Goal: Transaction & Acquisition: Purchase product/service

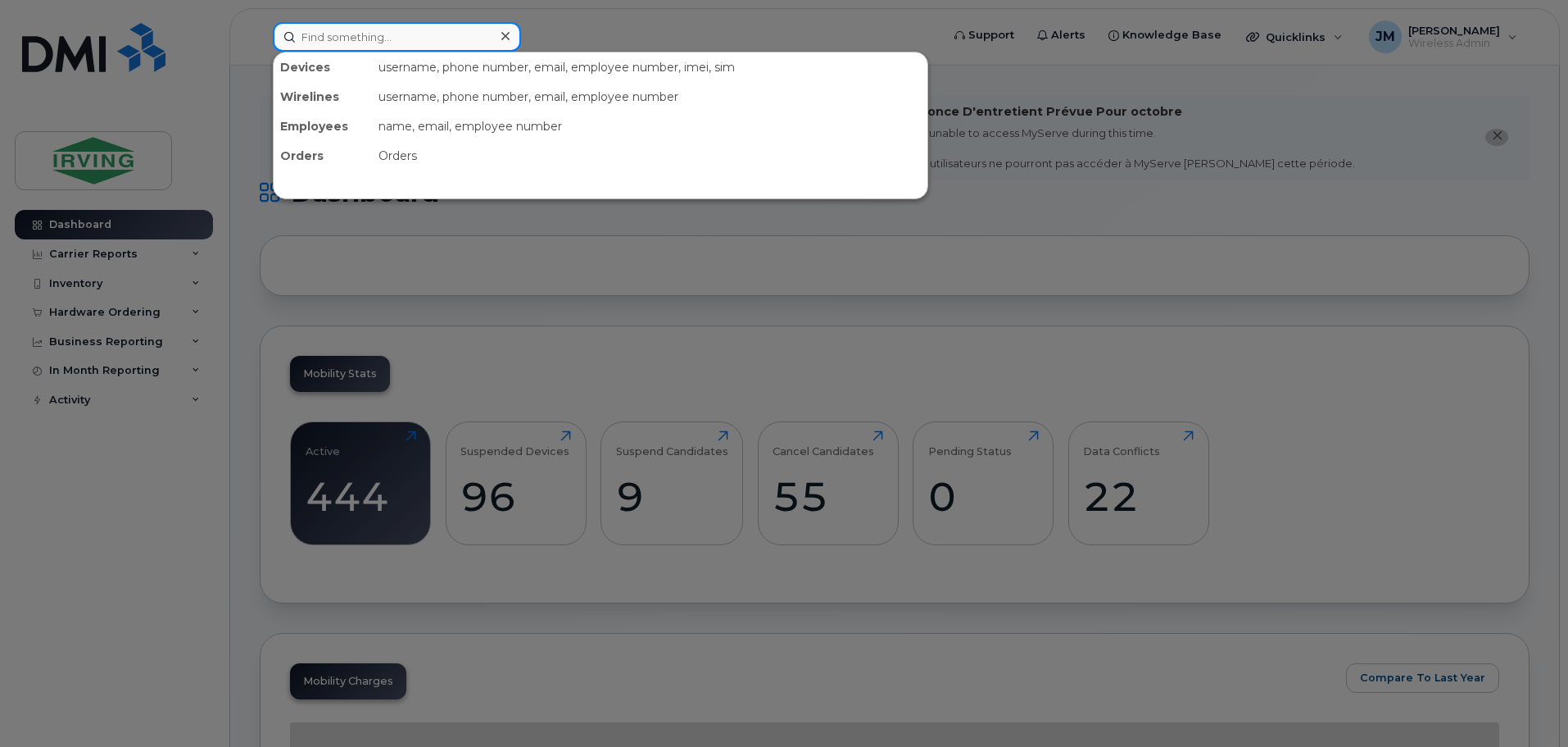
click at [330, 38] on input at bounding box center [397, 37] width 248 height 29
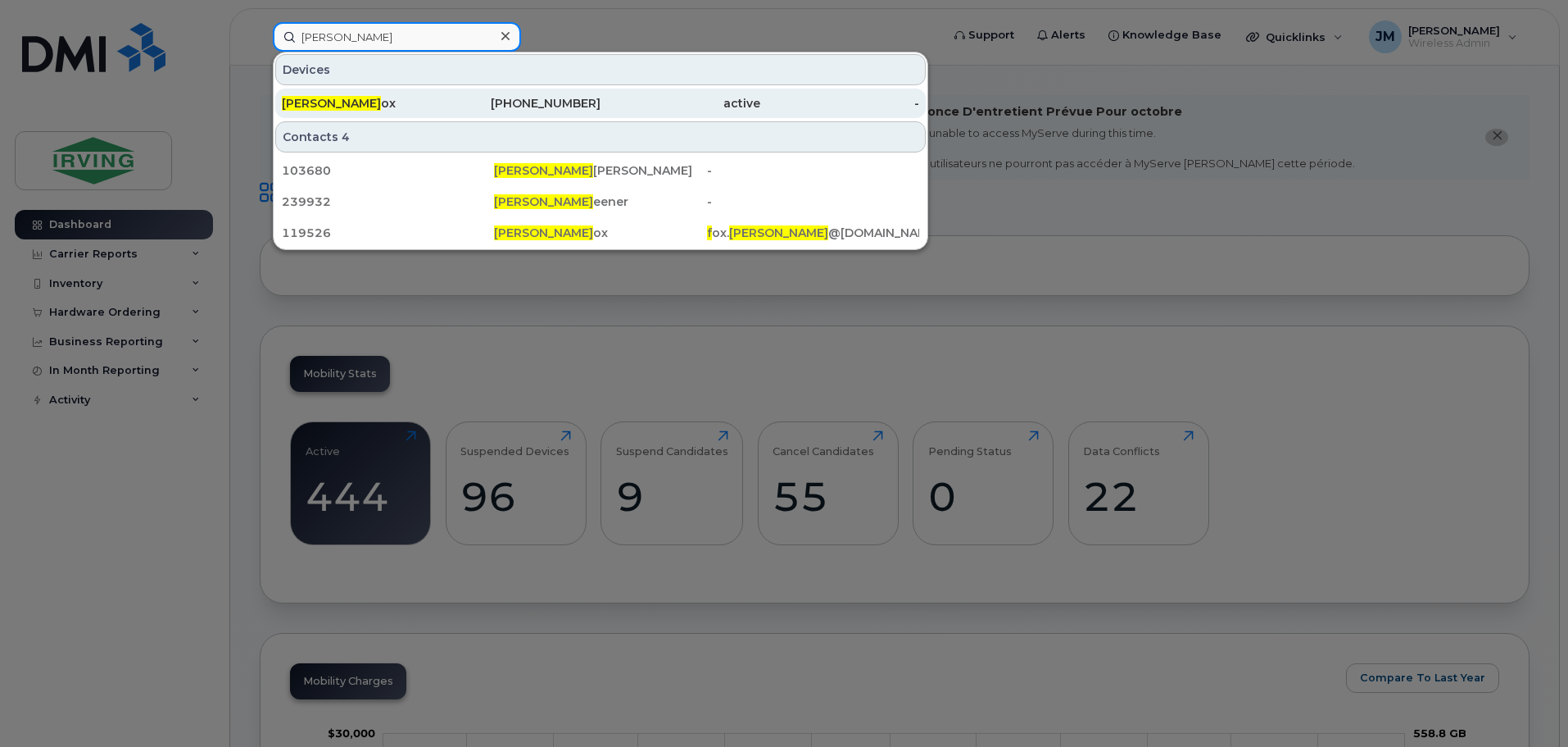
type input "cory f"
click at [322, 106] on div "Cory F ox" at bounding box center [362, 103] width 160 height 16
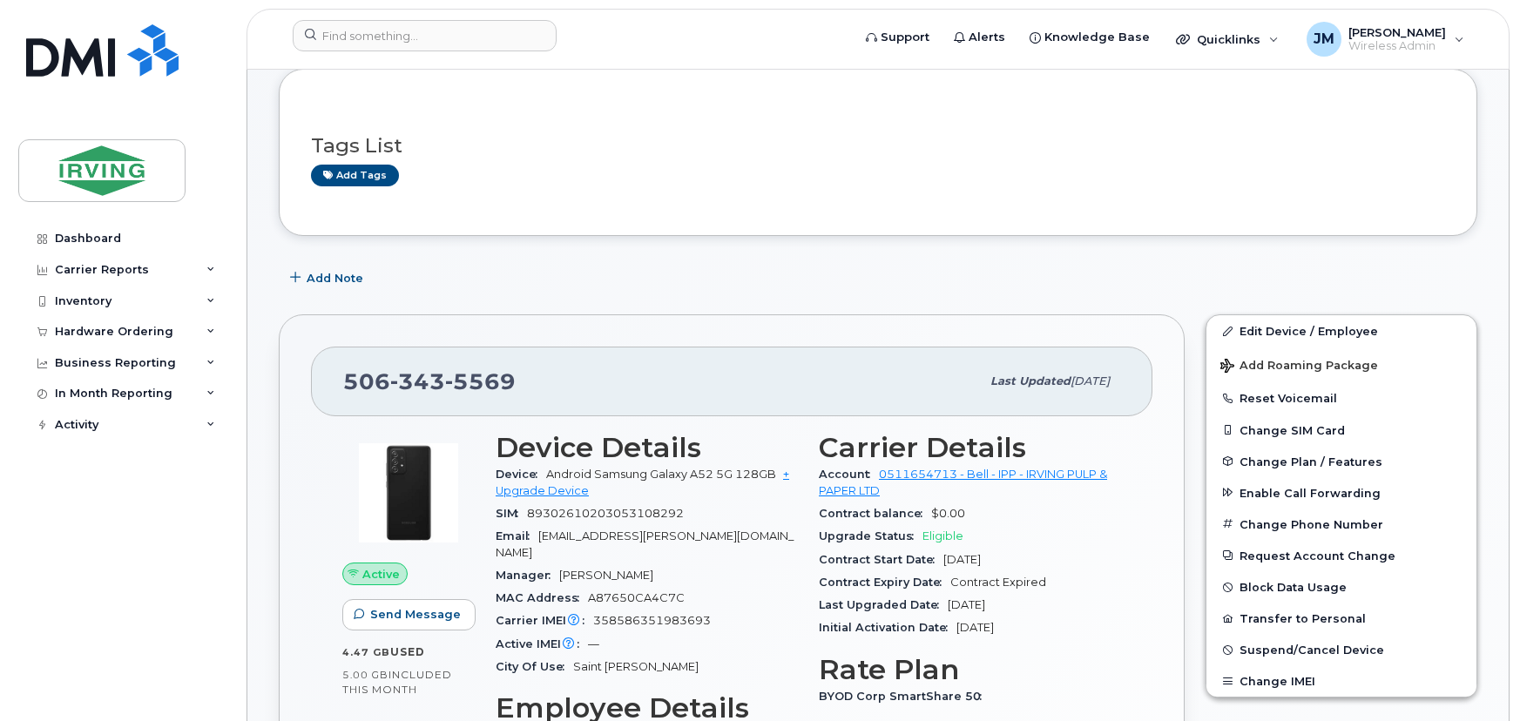
scroll to position [316, 0]
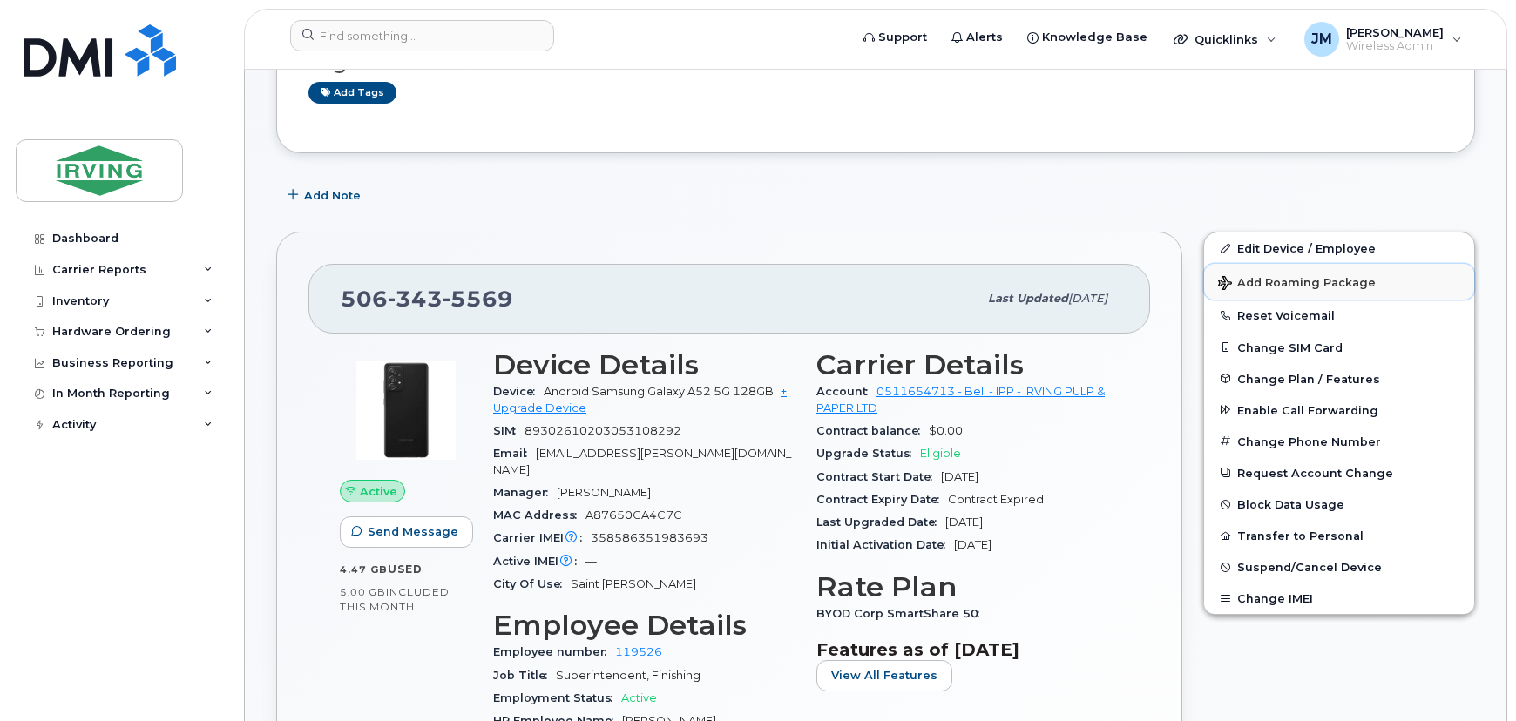
click at [1308, 286] on span "Add Roaming Package" at bounding box center [1297, 284] width 158 height 17
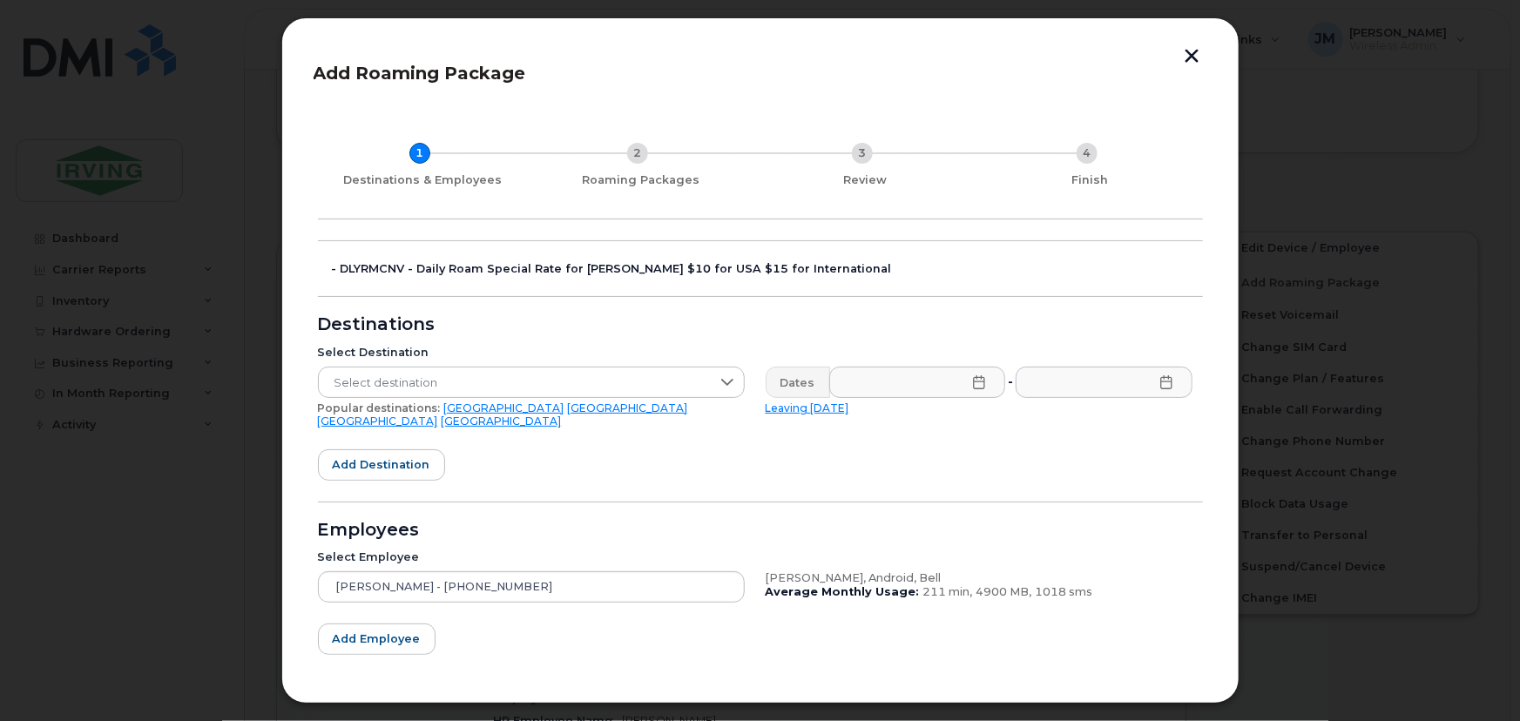
drag, startPoint x: 444, startPoint y: 379, endPoint x: 457, endPoint y: 354, distance: 28.4
click at [452, 359] on div "Select Destination Select destination Popular destinations: [GEOGRAPHIC_DATA] […" at bounding box center [532, 387] width 448 height 104
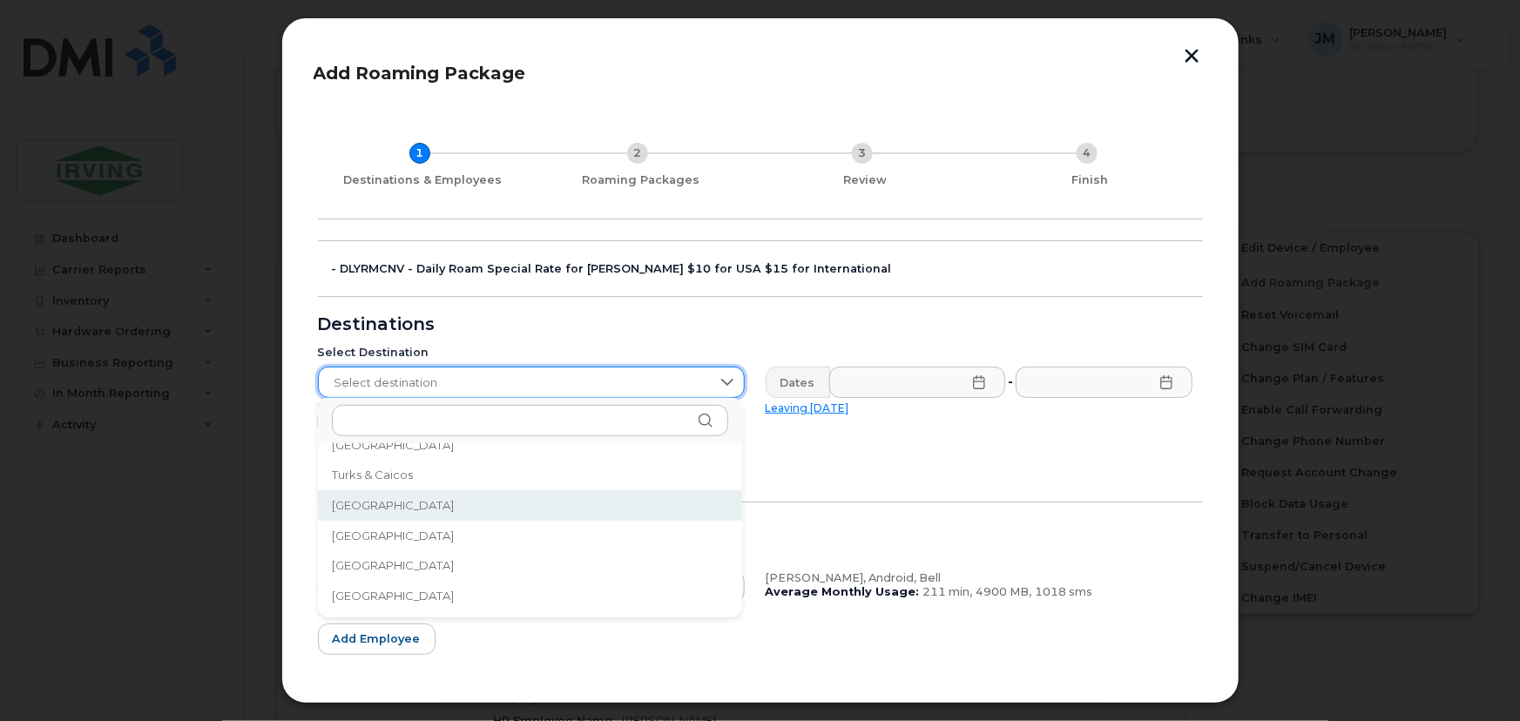
scroll to position [5776, 0]
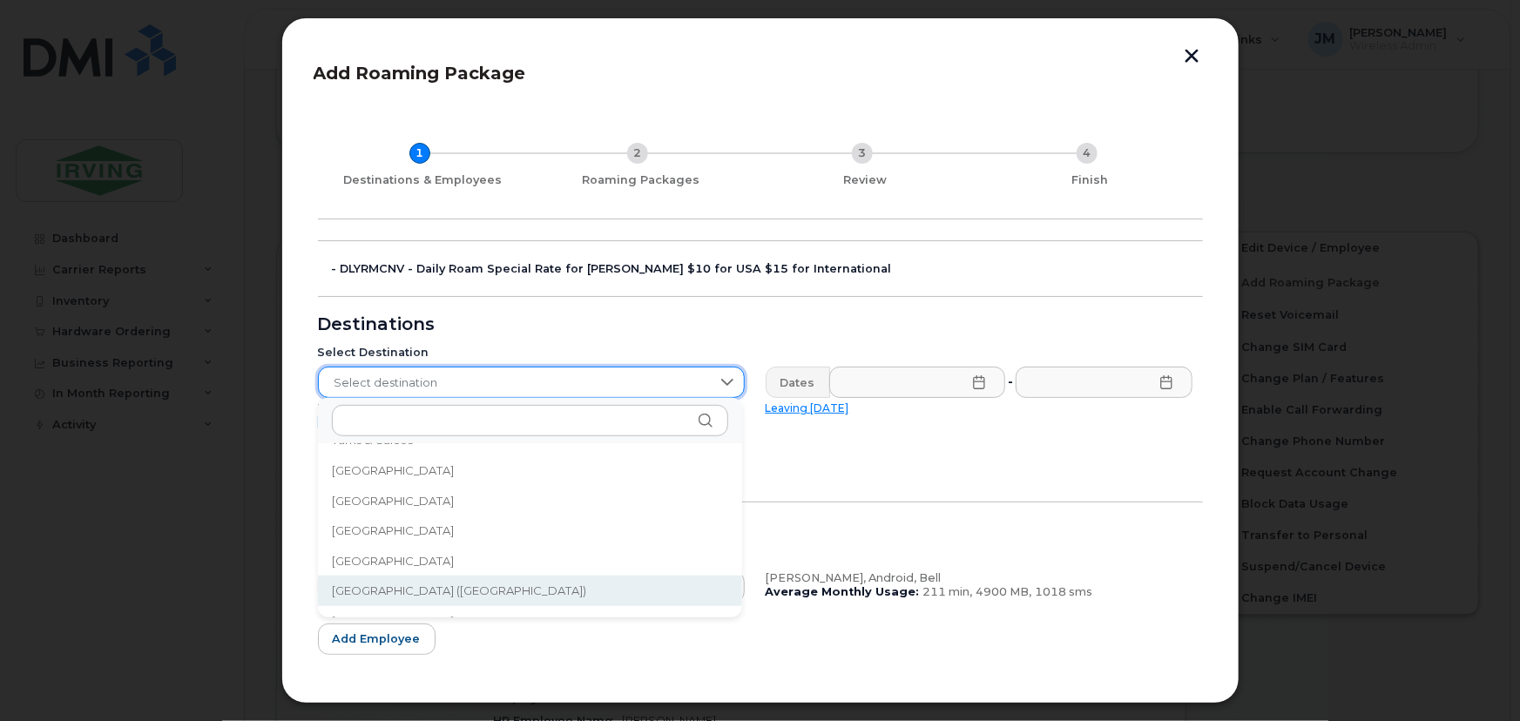
click at [440, 591] on span "[GEOGRAPHIC_DATA] ([GEOGRAPHIC_DATA])" at bounding box center [459, 591] width 255 height 17
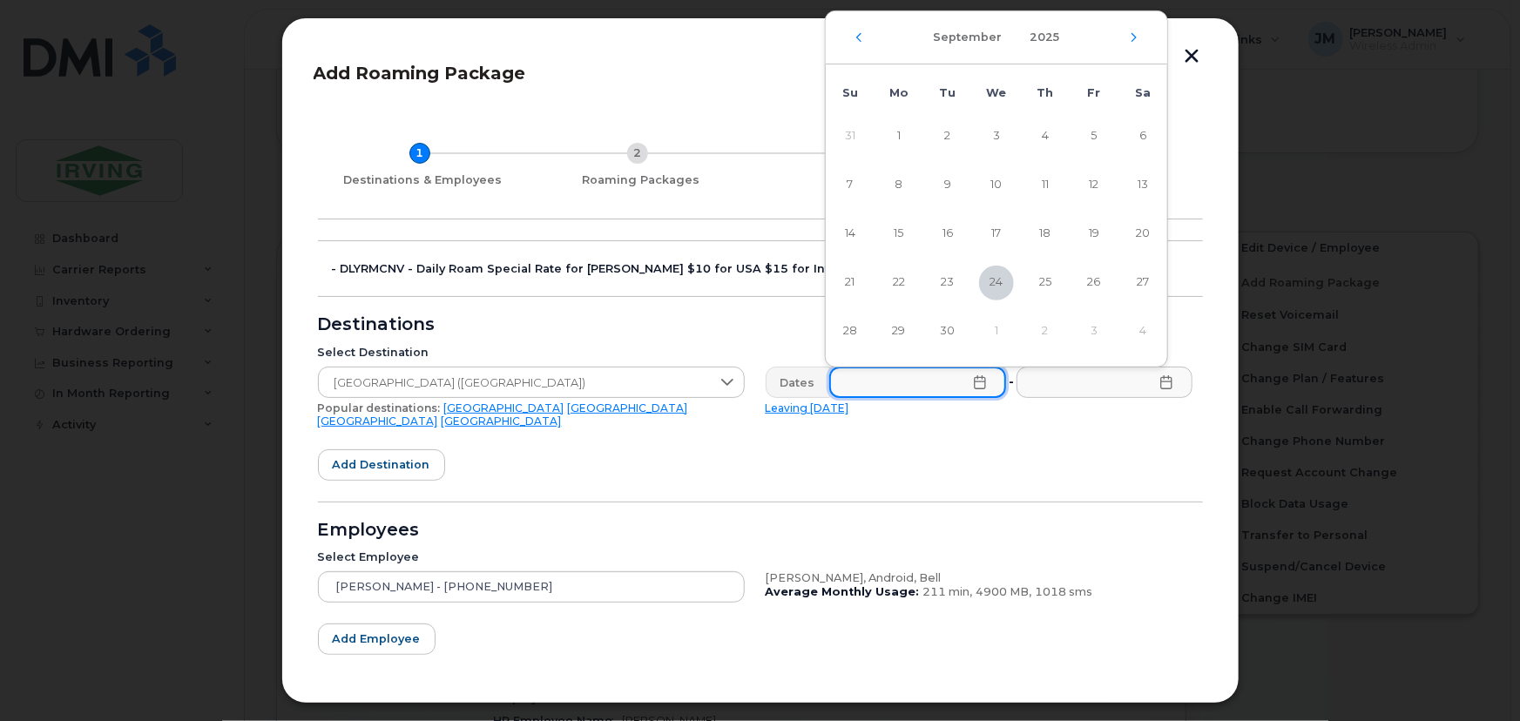
click at [899, 378] on input "text" at bounding box center [917, 382] width 177 height 31
drag, startPoint x: 1145, startPoint y: 289, endPoint x: 1151, endPoint y: 331, distance: 42.3
click at [1150, 283] on span "27" at bounding box center [1143, 283] width 35 height 35
type input "[DATE]"
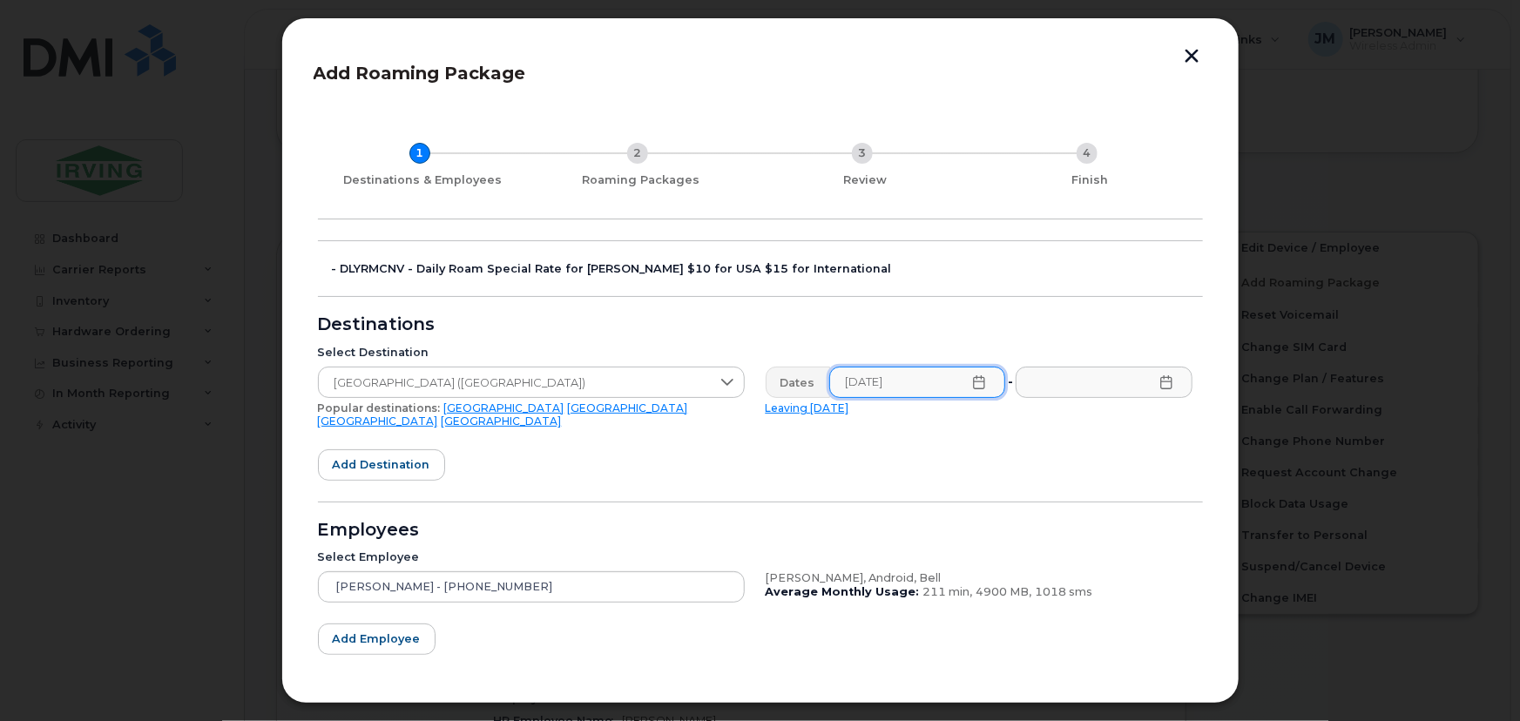
click at [1162, 386] on icon at bounding box center [1167, 382] width 14 height 14
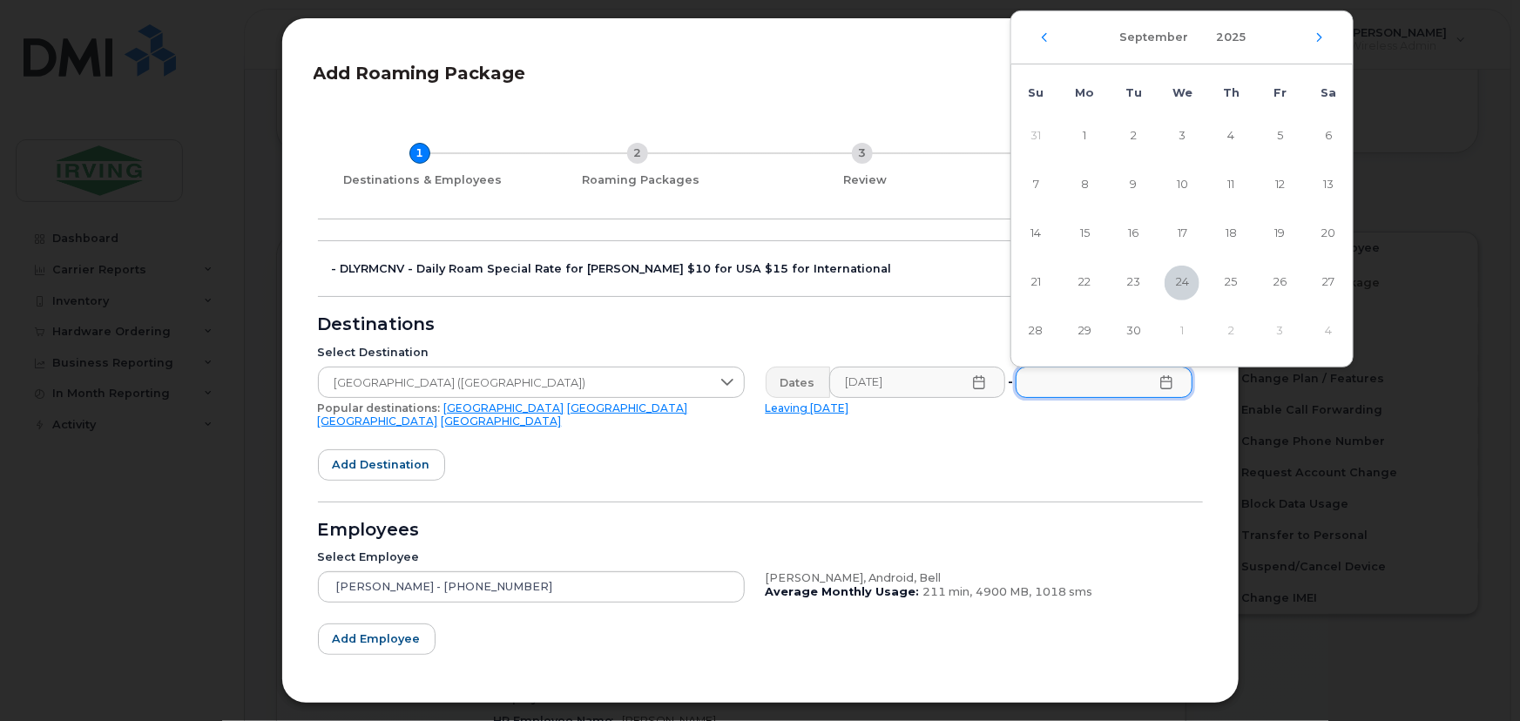
click at [1324, 39] on div "[DATE]" at bounding box center [1182, 37] width 342 height 53
click at [1316, 35] on icon "Next Month" at bounding box center [1320, 37] width 10 height 14
click at [1281, 139] on span "3" at bounding box center [1279, 136] width 35 height 35
type input "[DATE]"
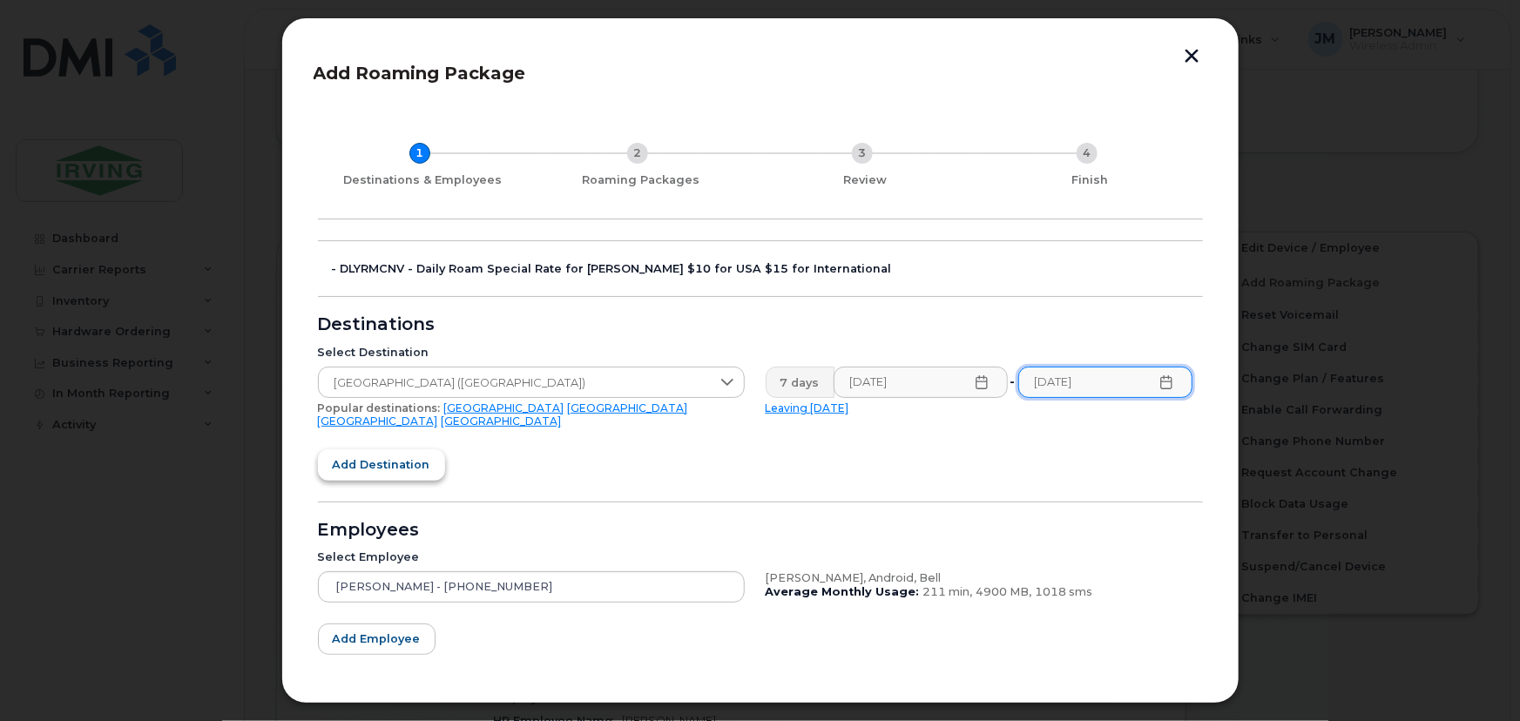
click at [383, 457] on span "Add destination" at bounding box center [382, 465] width 98 height 17
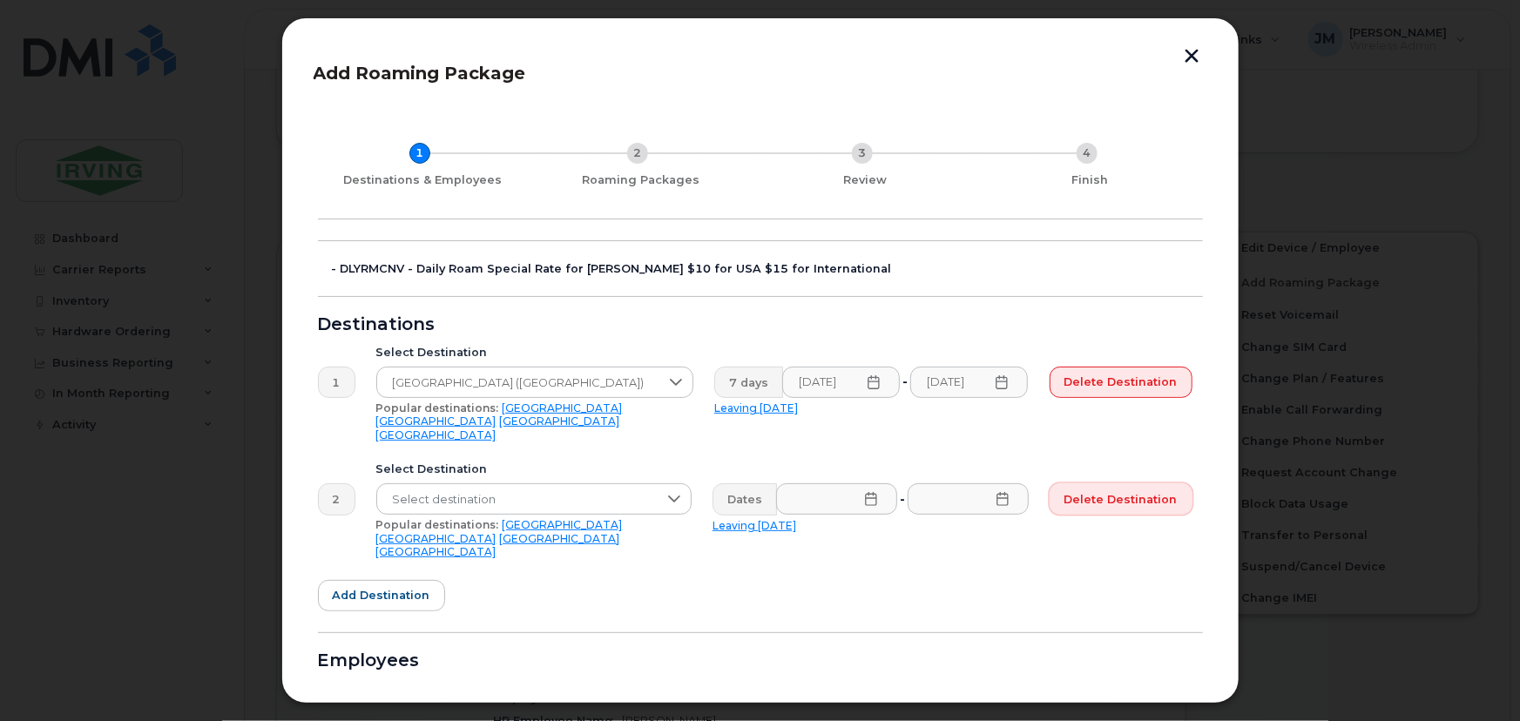
click at [1135, 491] on span "Delete destination" at bounding box center [1121, 499] width 113 height 17
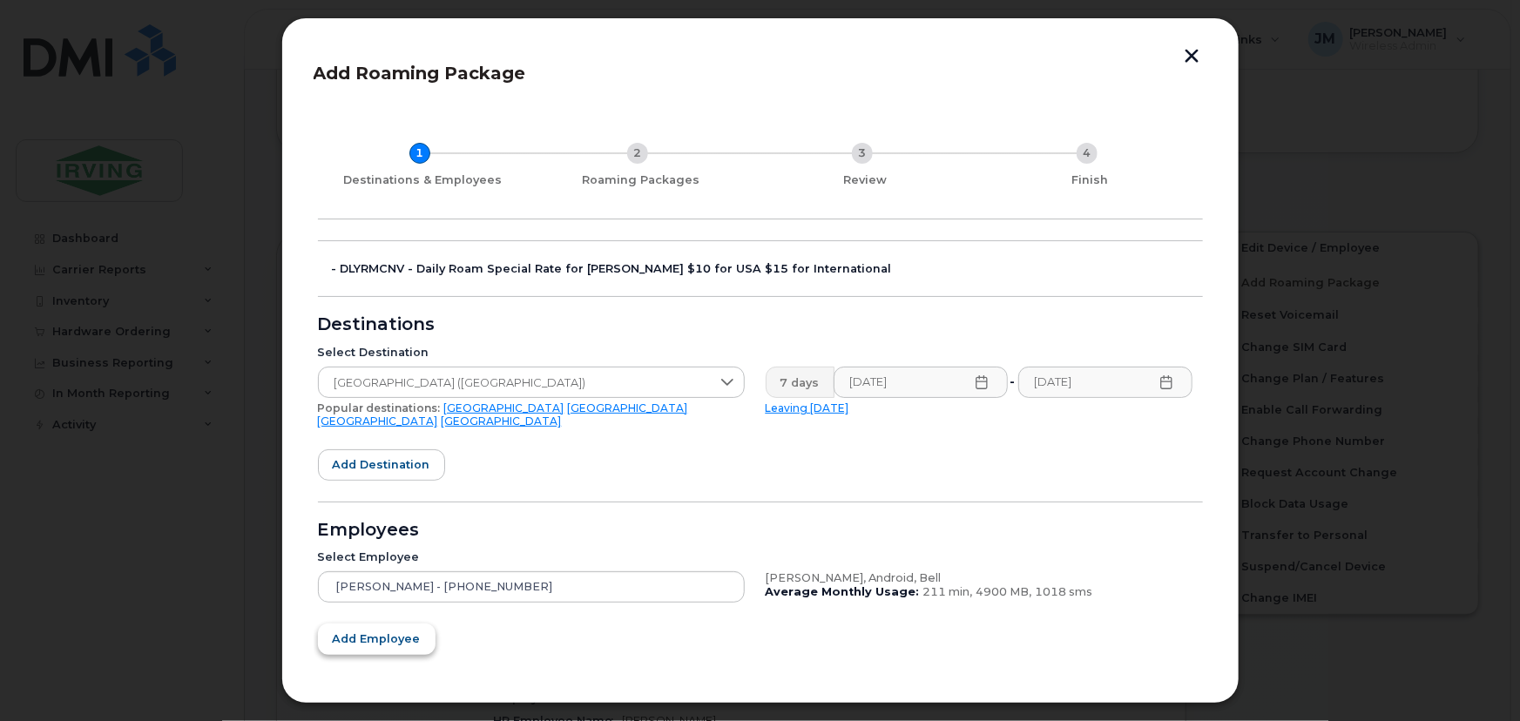
click at [378, 631] on span "Add employee" at bounding box center [377, 639] width 88 height 17
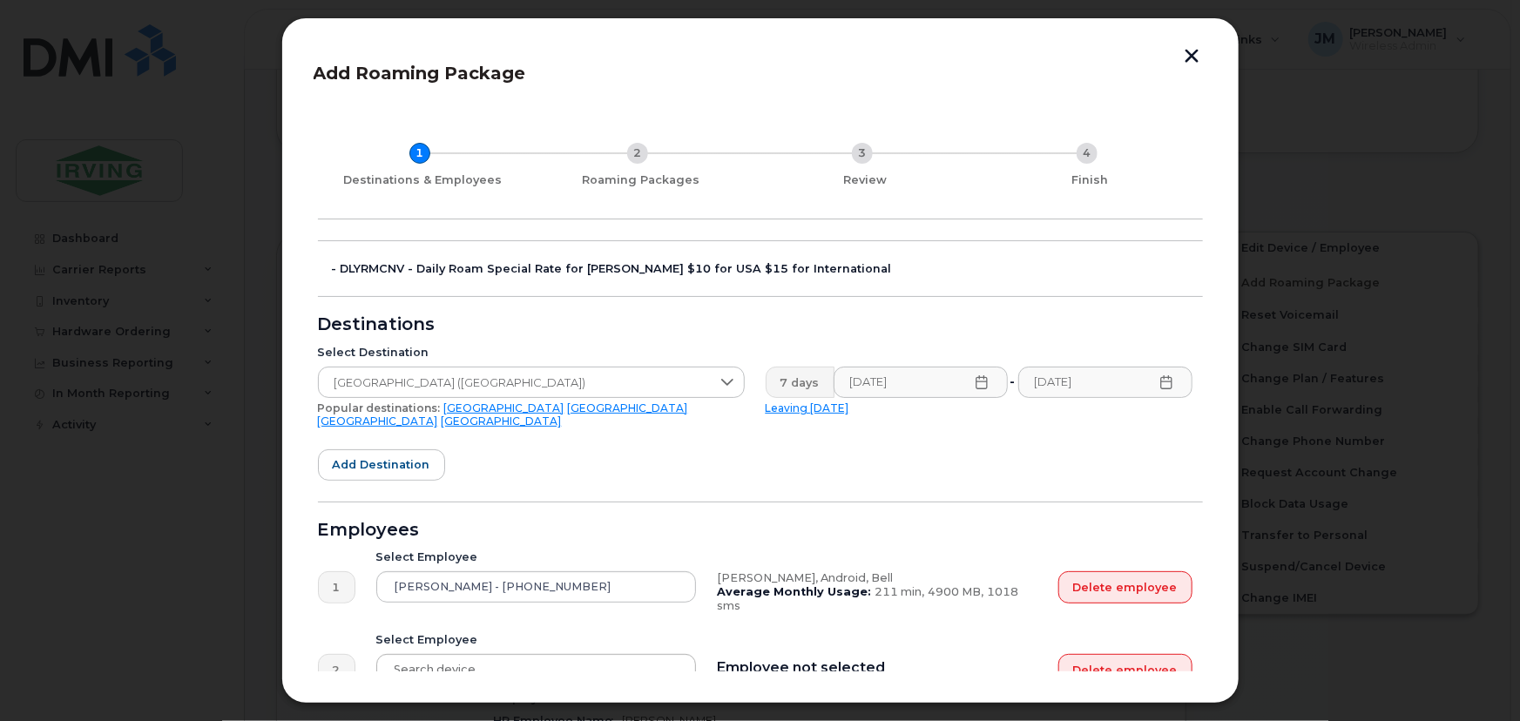
click at [508, 654] on div at bounding box center [536, 669] width 321 height 31
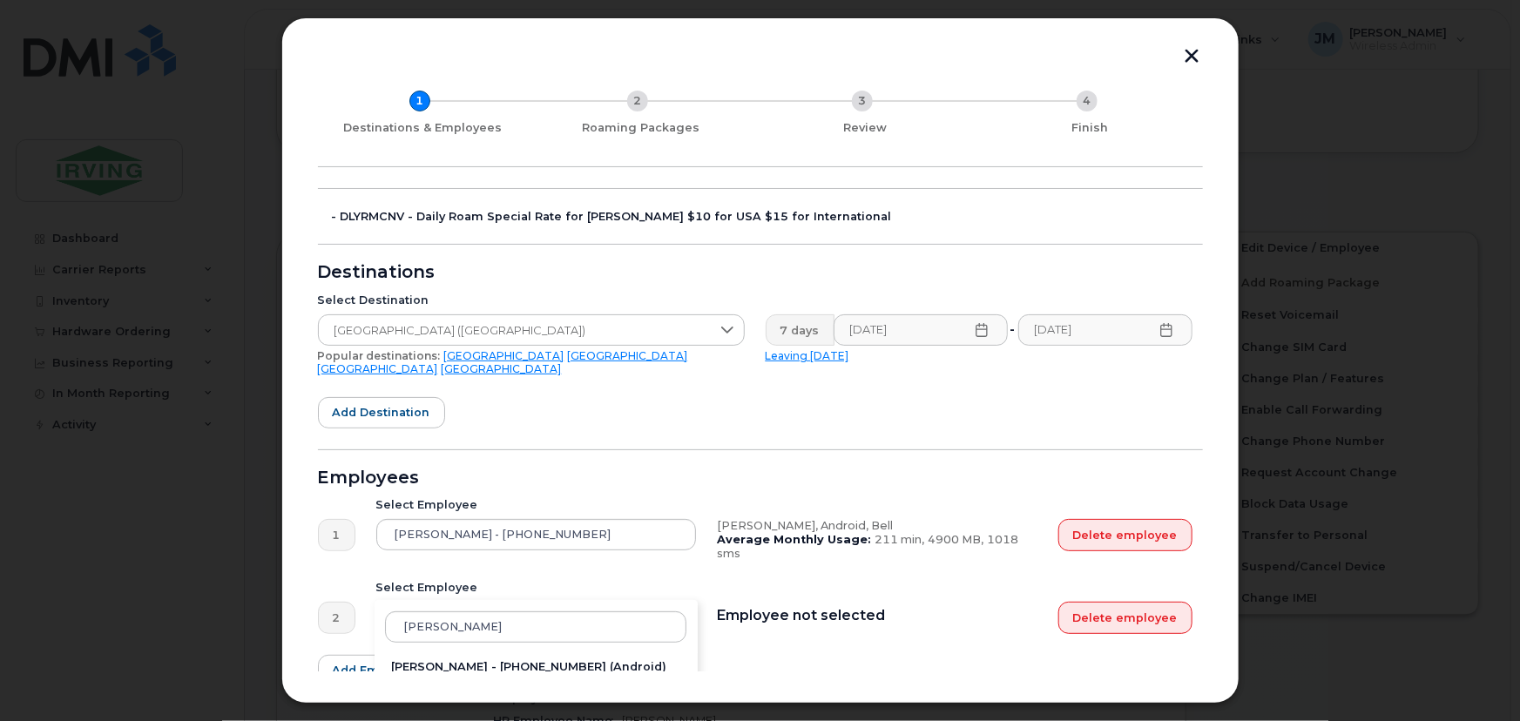
scroll to position [142, 0]
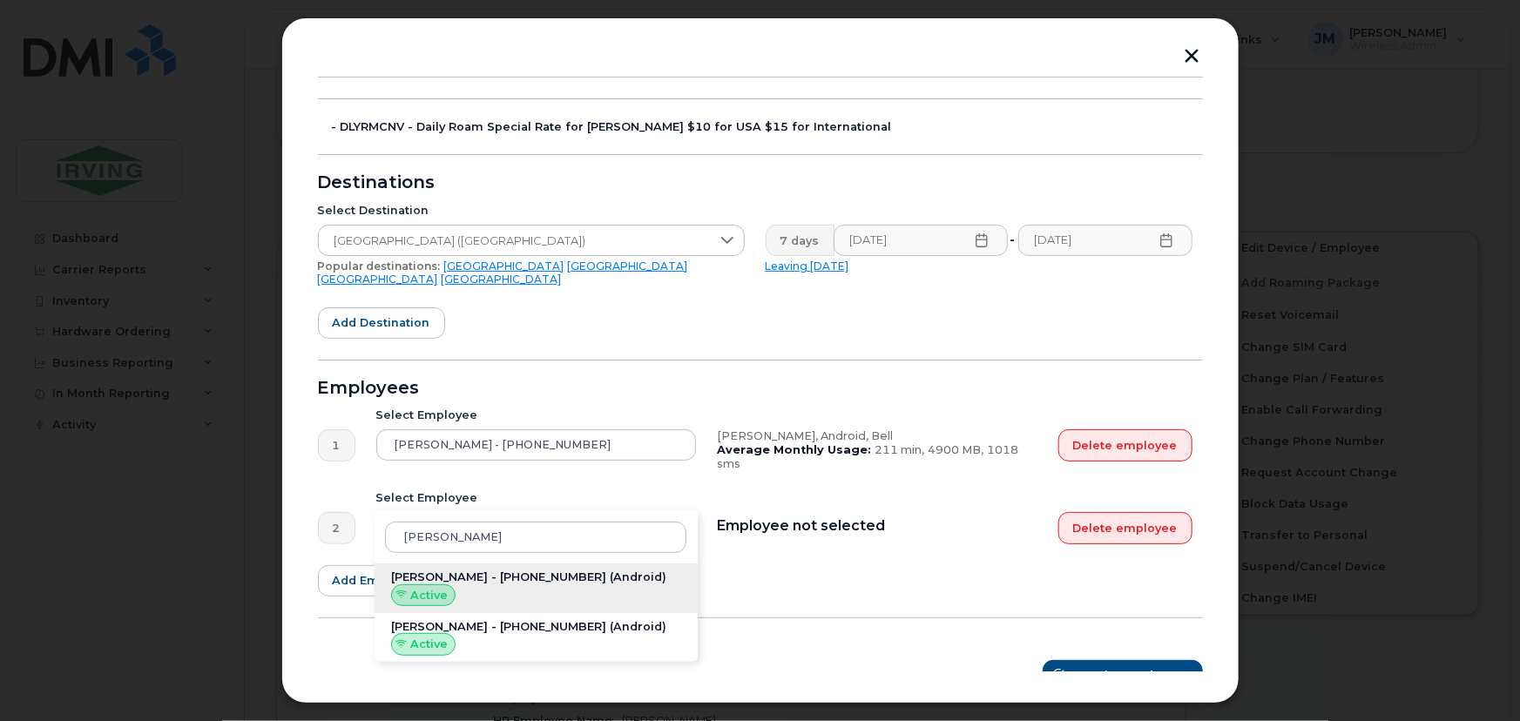
type input "[PERSON_NAME]"
click at [535, 568] on div "[PERSON_NAME] - [PHONE_NUMBER] (Android) Active" at bounding box center [537, 589] width 324 height 50
type input "[PERSON_NAME] - [PHONE_NUMBER]"
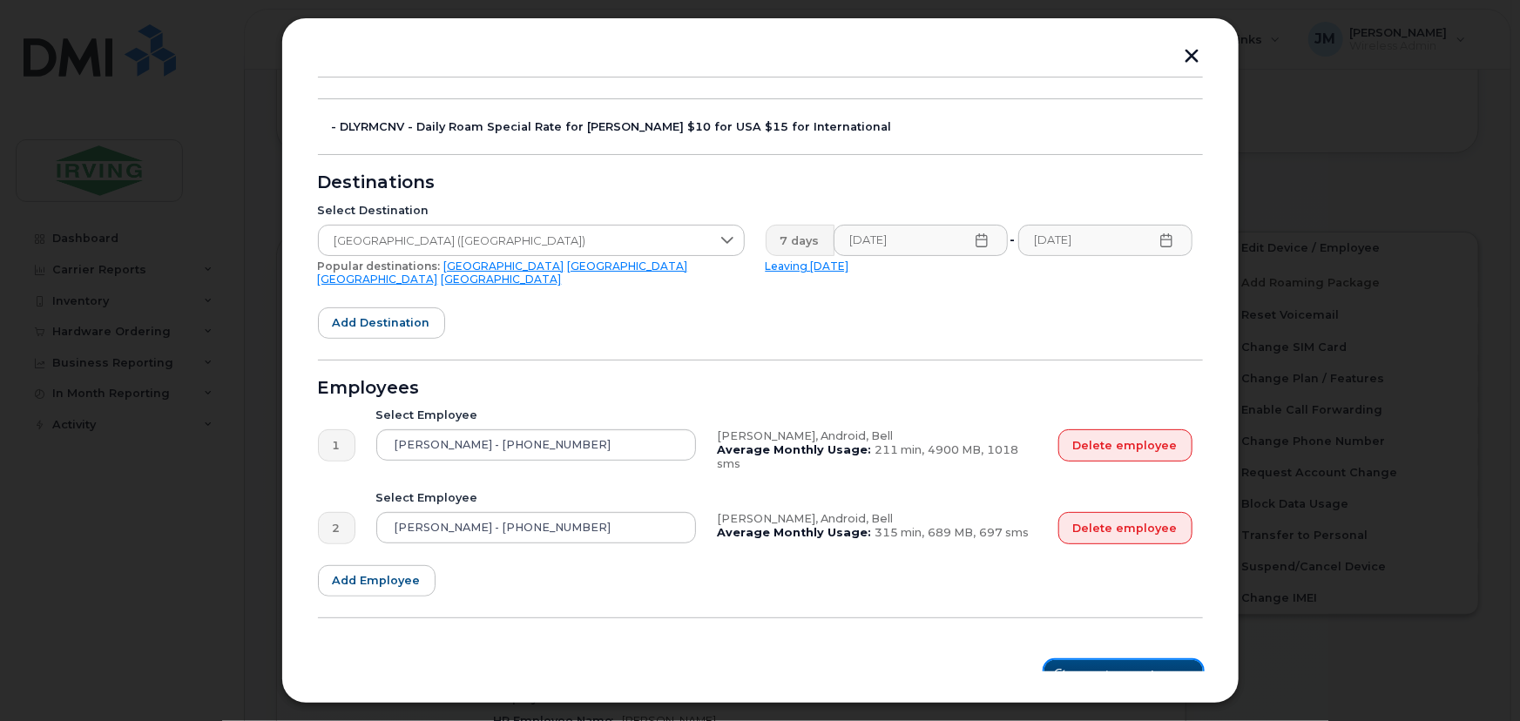
click at [1105, 667] on span "Roaming Packages" at bounding box center [1131, 675] width 118 height 17
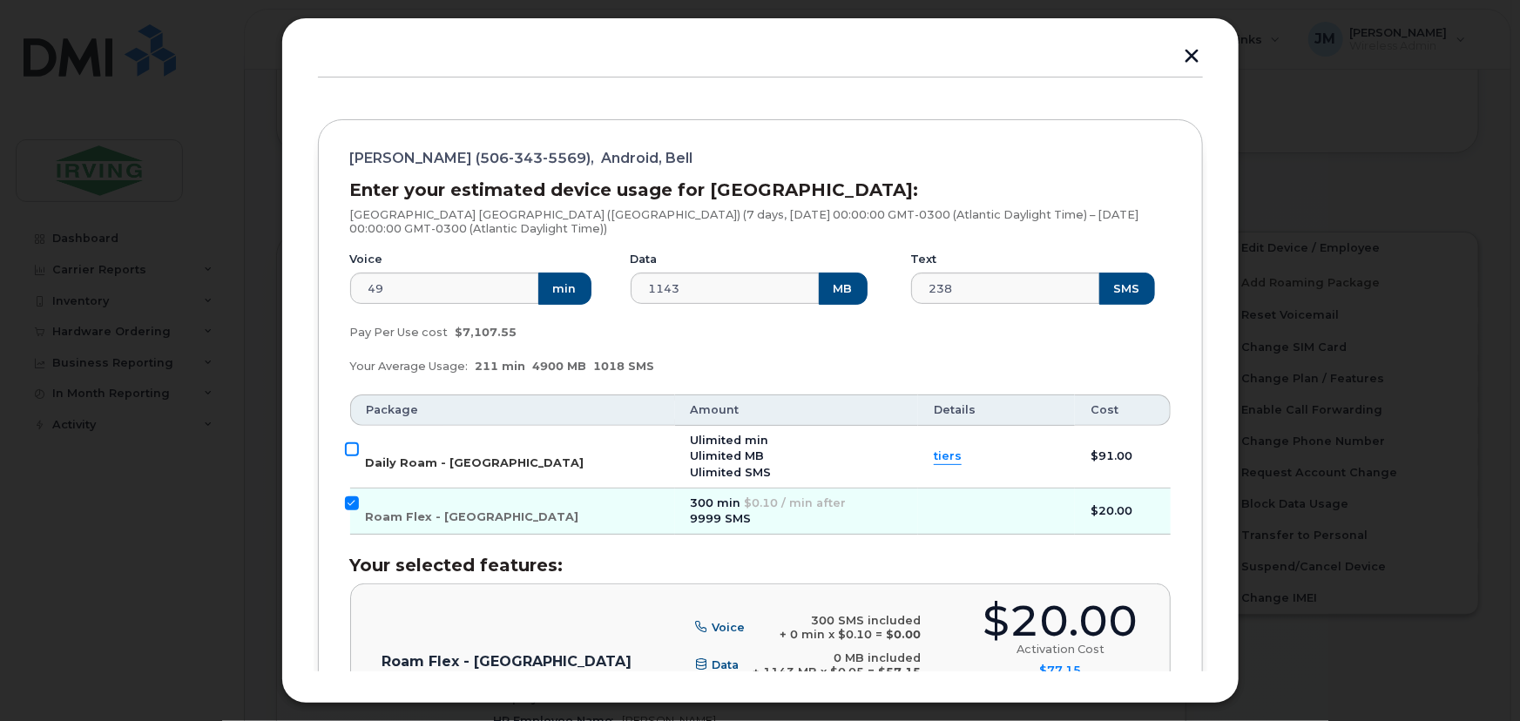
click at [348, 446] on input "Daily Roam - [GEOGRAPHIC_DATA]" at bounding box center [352, 450] width 14 height 14
checkbox input "true"
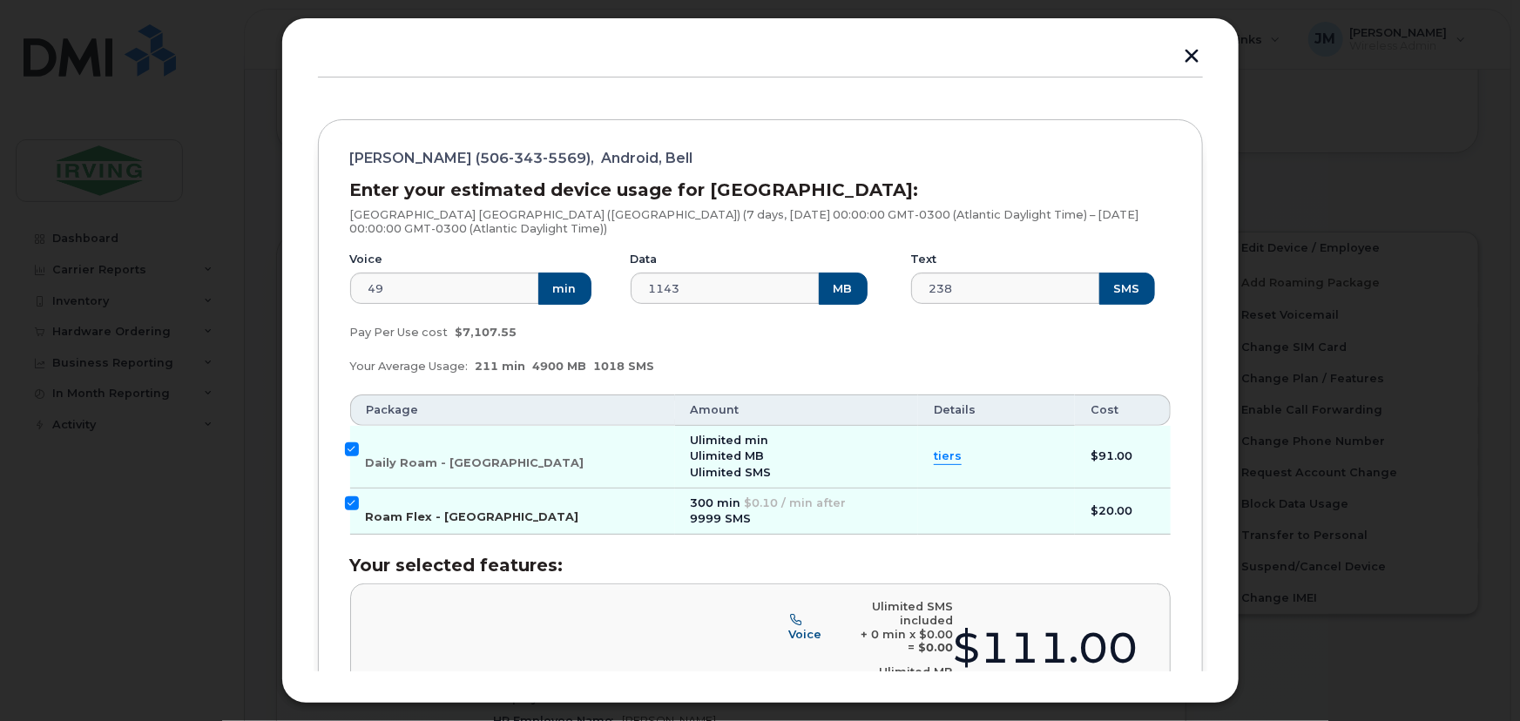
click at [349, 504] on input "Roam Flex - [GEOGRAPHIC_DATA]" at bounding box center [352, 504] width 14 height 14
checkbox input "false"
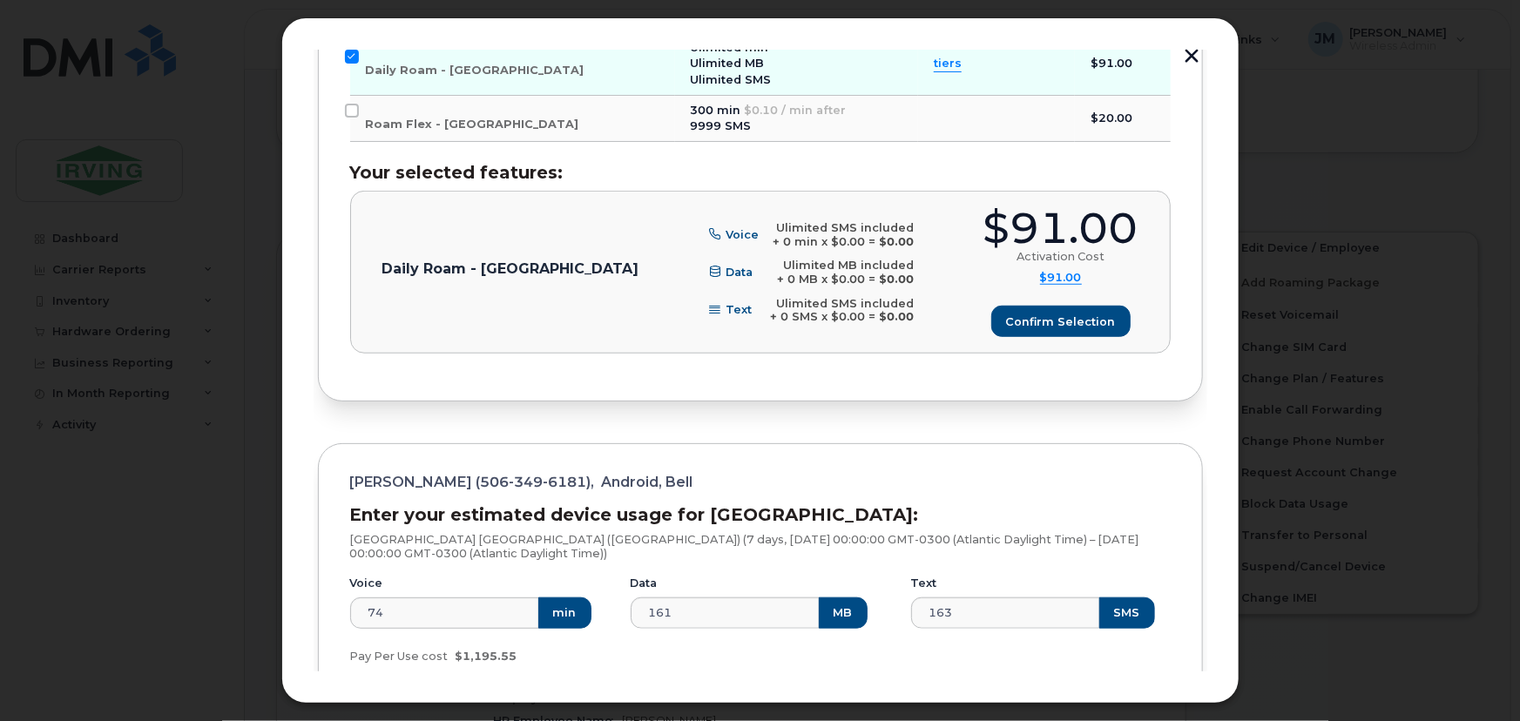
scroll to position [538, 0]
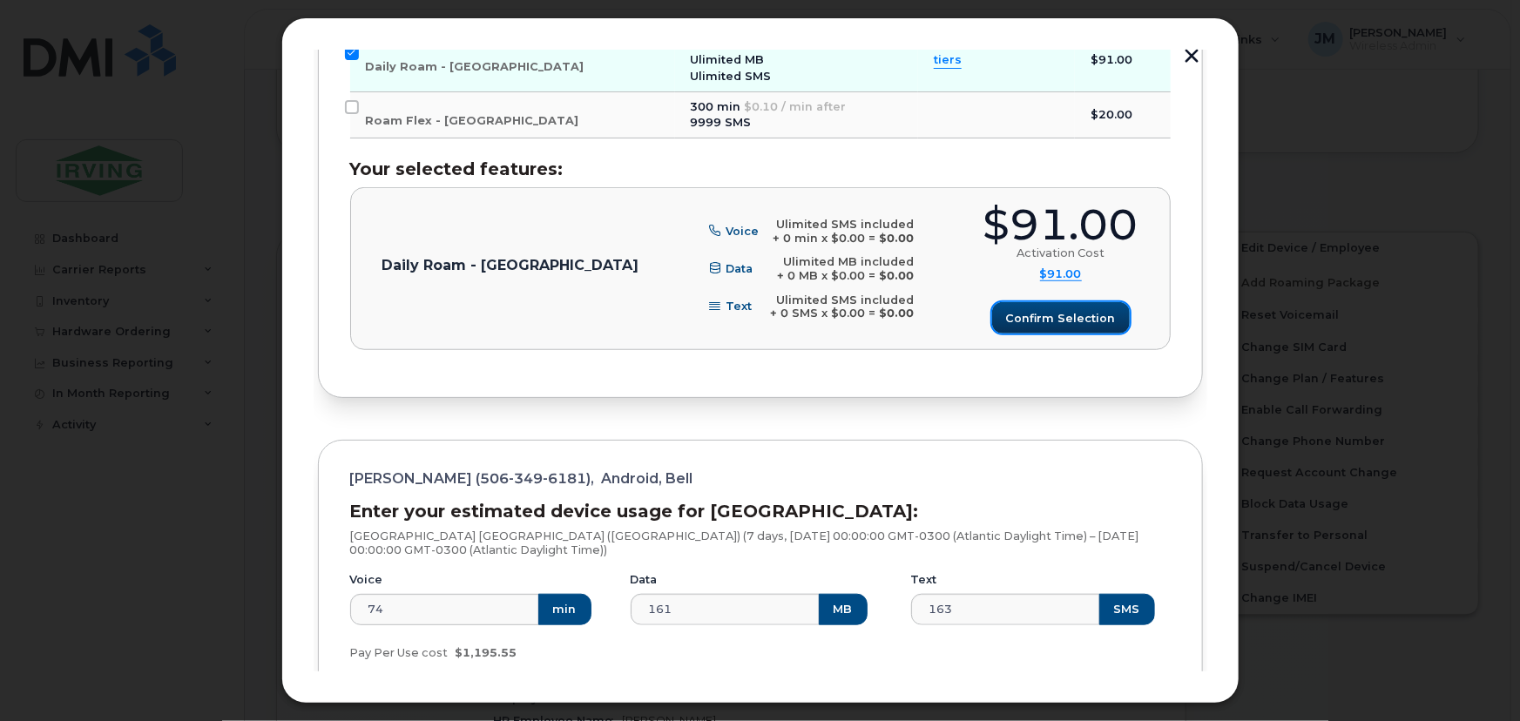
click at [1058, 326] on button "Confirm selection" at bounding box center [1061, 317] width 138 height 31
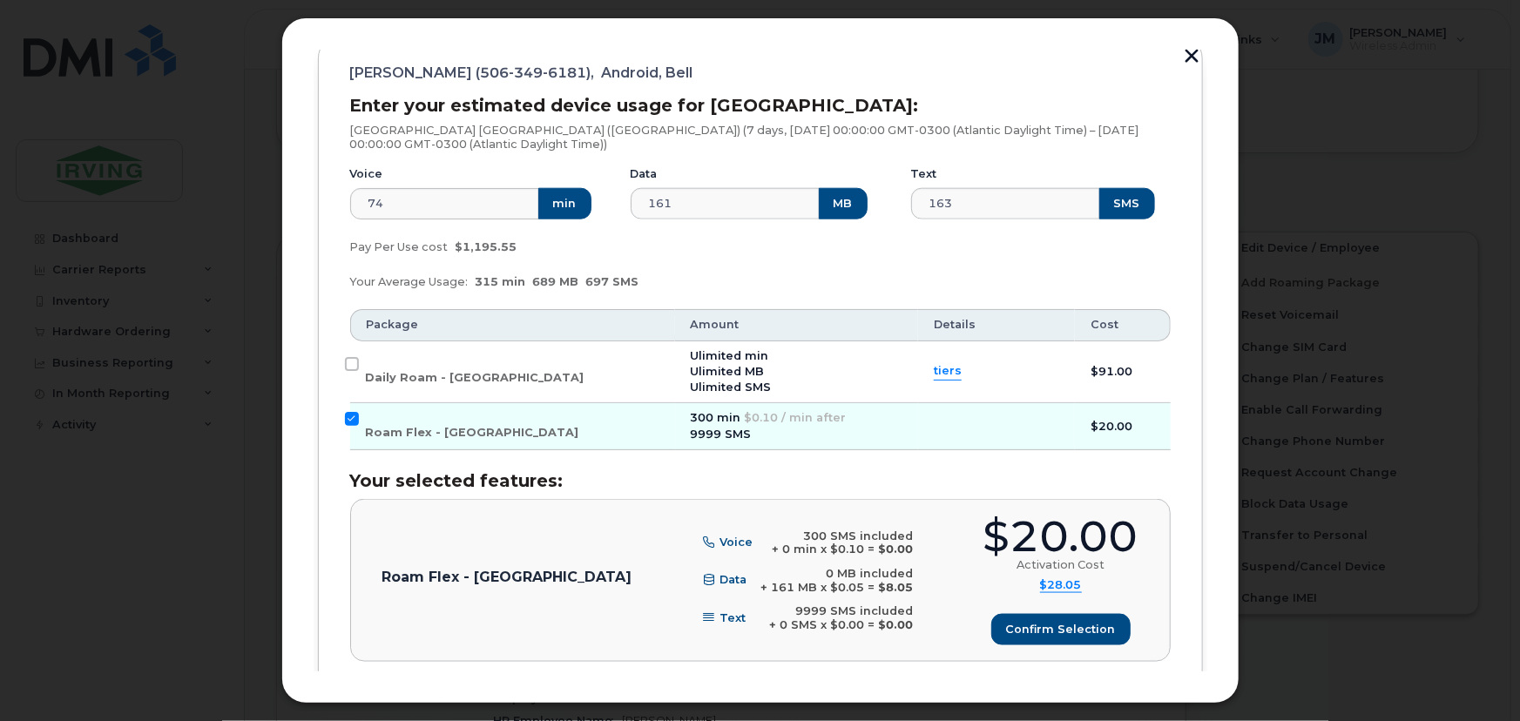
scroll to position [1013, 0]
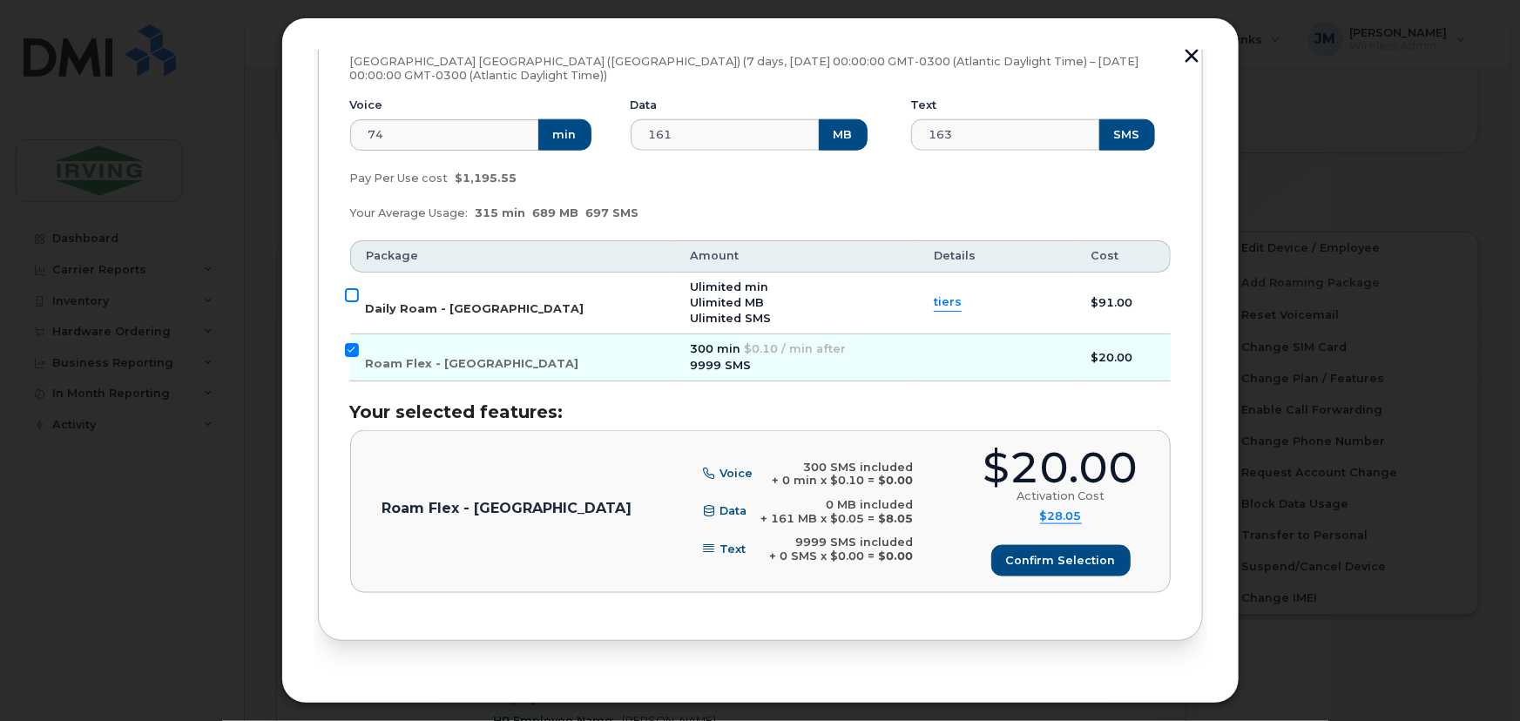
click at [355, 297] on input "Daily Roam - [GEOGRAPHIC_DATA]" at bounding box center [352, 295] width 14 height 14
checkbox input "true"
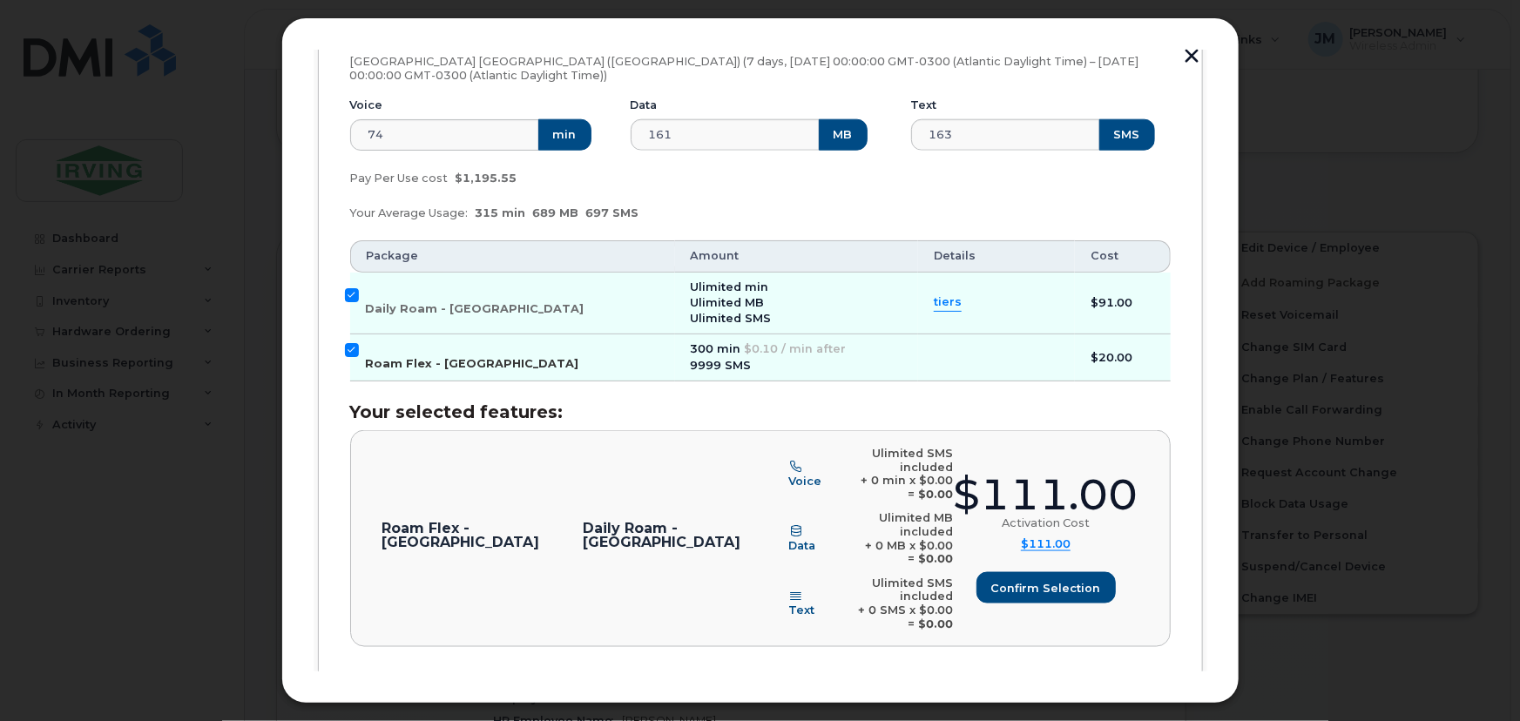
click at [349, 353] on input "Roam Flex - [GEOGRAPHIC_DATA]" at bounding box center [352, 350] width 14 height 14
checkbox input "false"
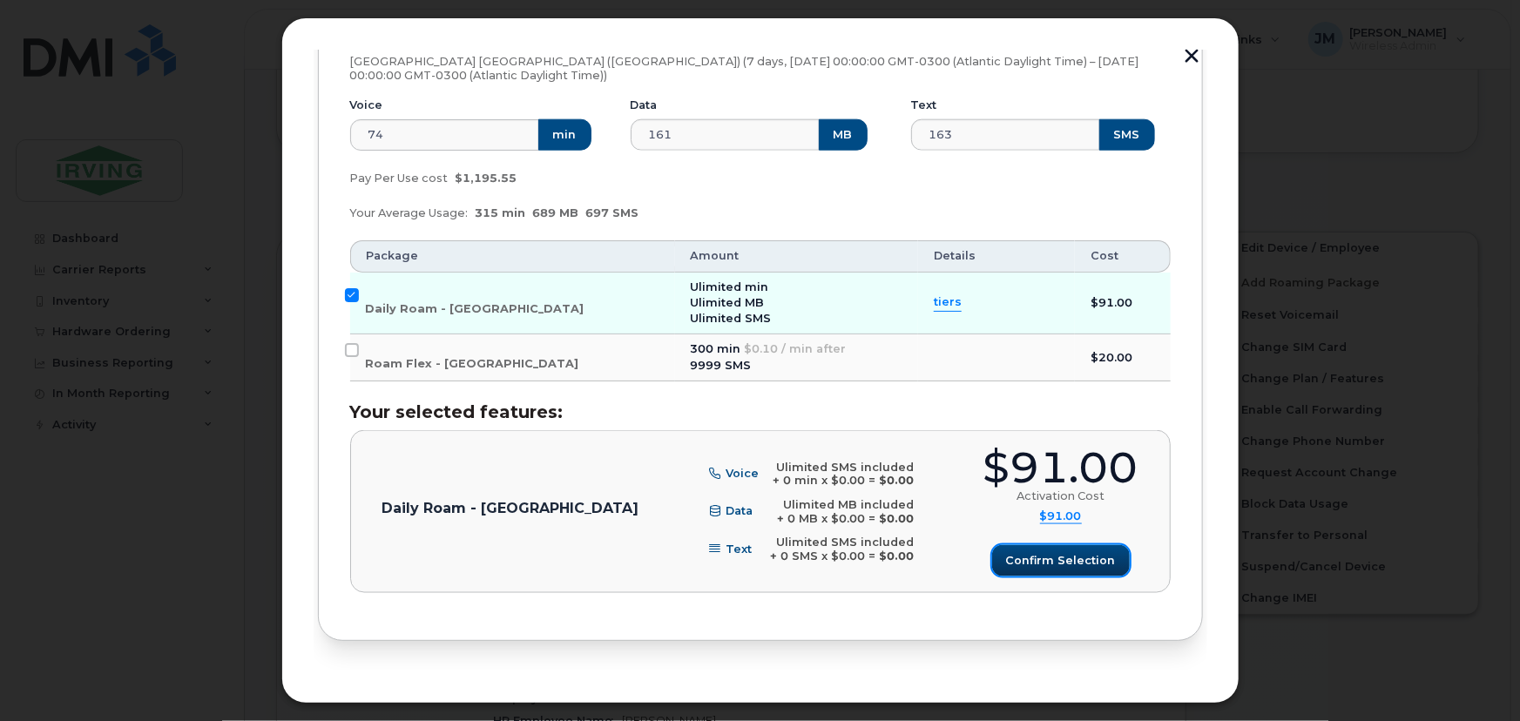
click at [1049, 558] on span "Confirm selection" at bounding box center [1061, 560] width 110 height 17
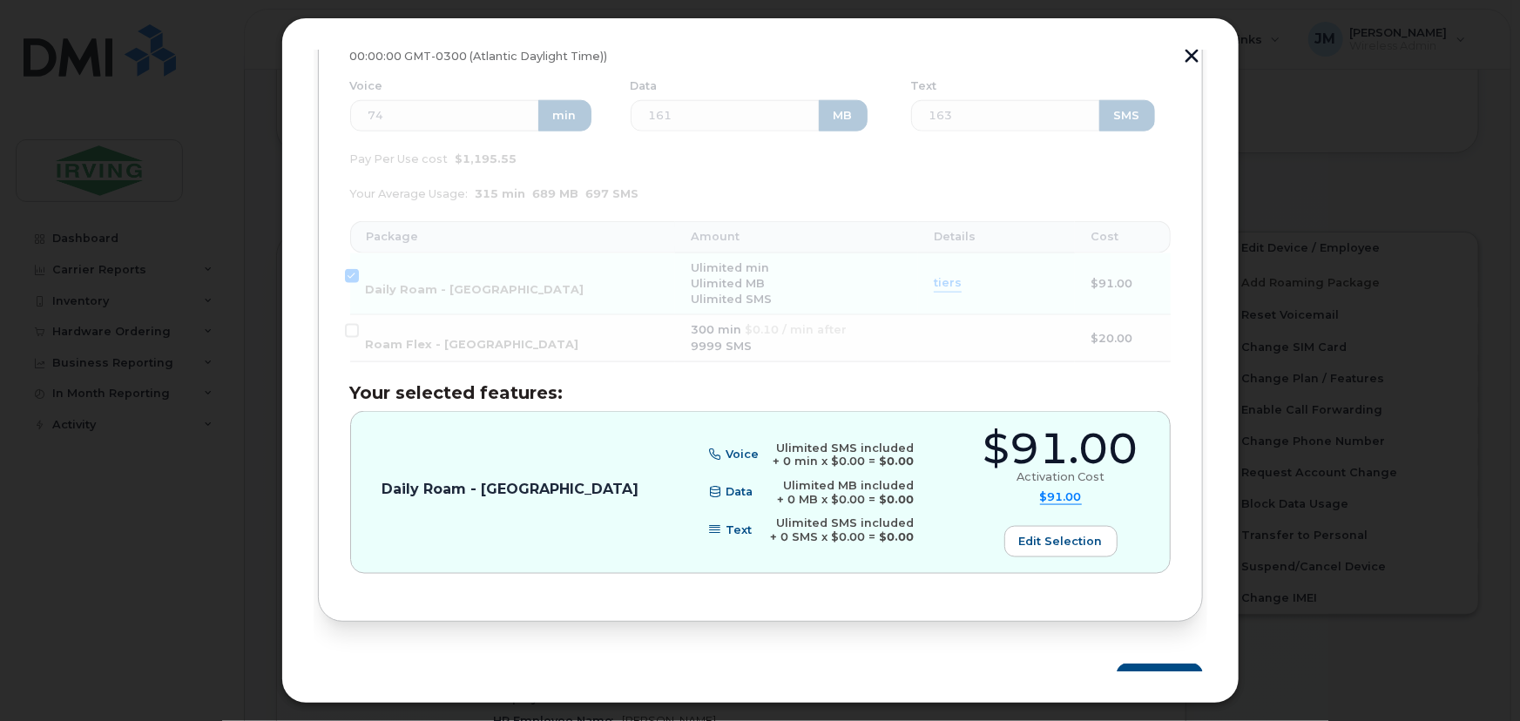
scroll to position [1059, 0]
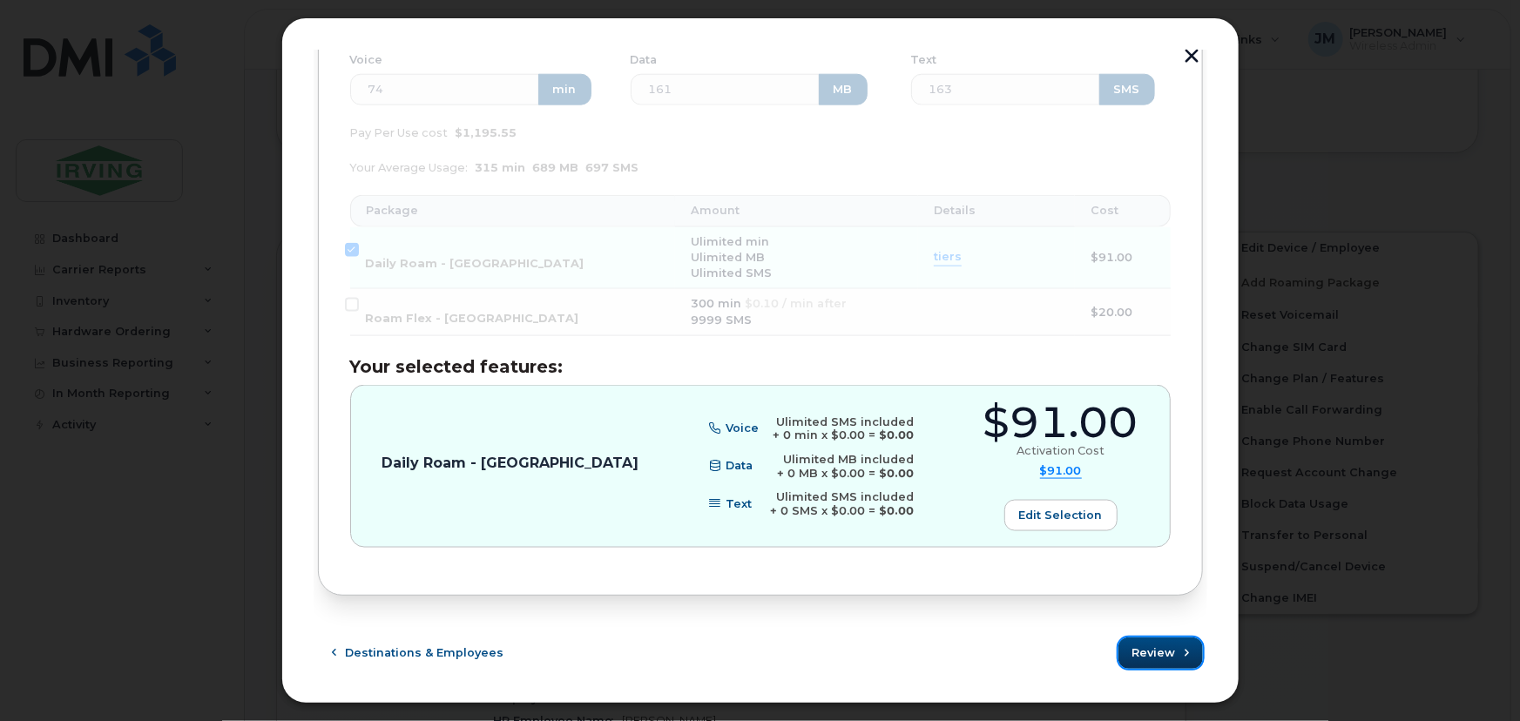
click at [1150, 651] on span "Review" at bounding box center [1155, 653] width 44 height 17
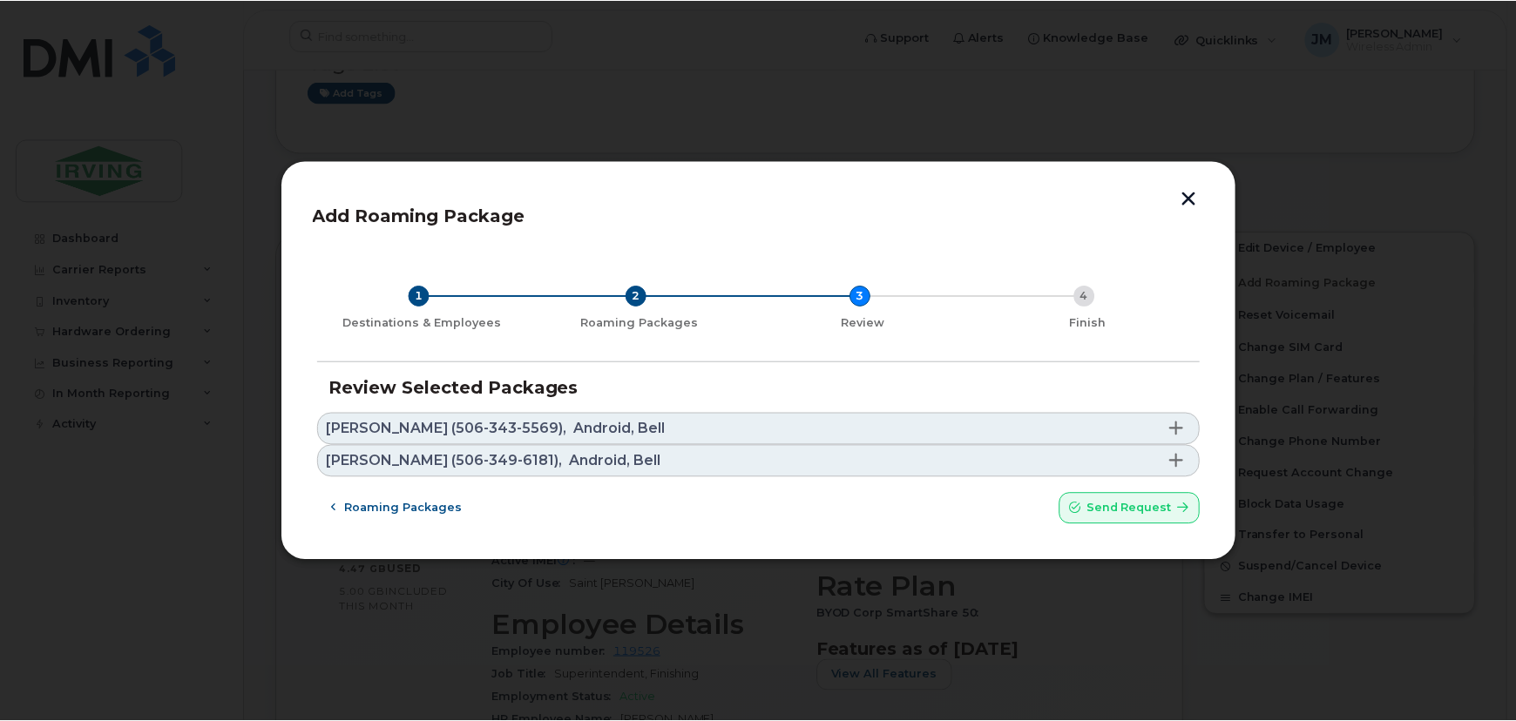
scroll to position [0, 0]
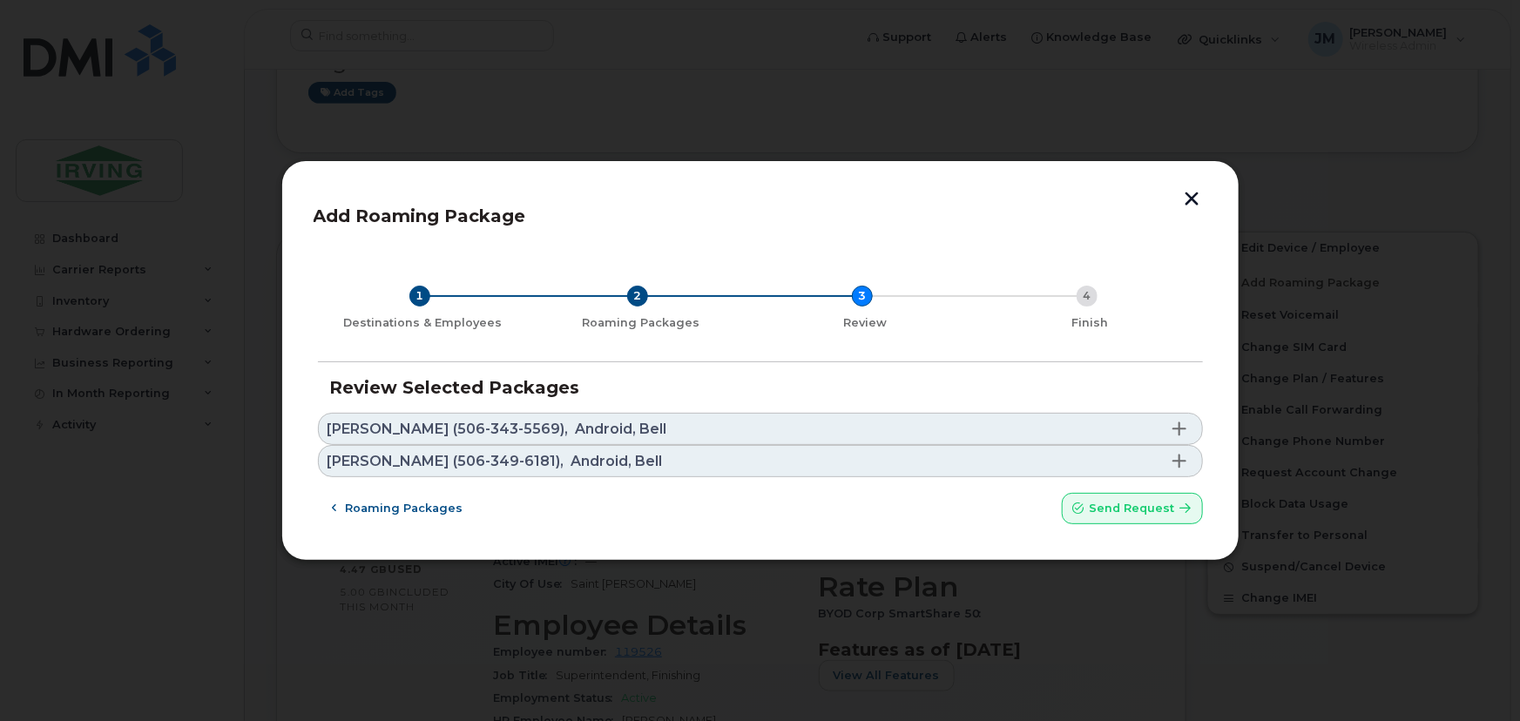
click at [1181, 430] on span at bounding box center [1180, 429] width 14 height 14
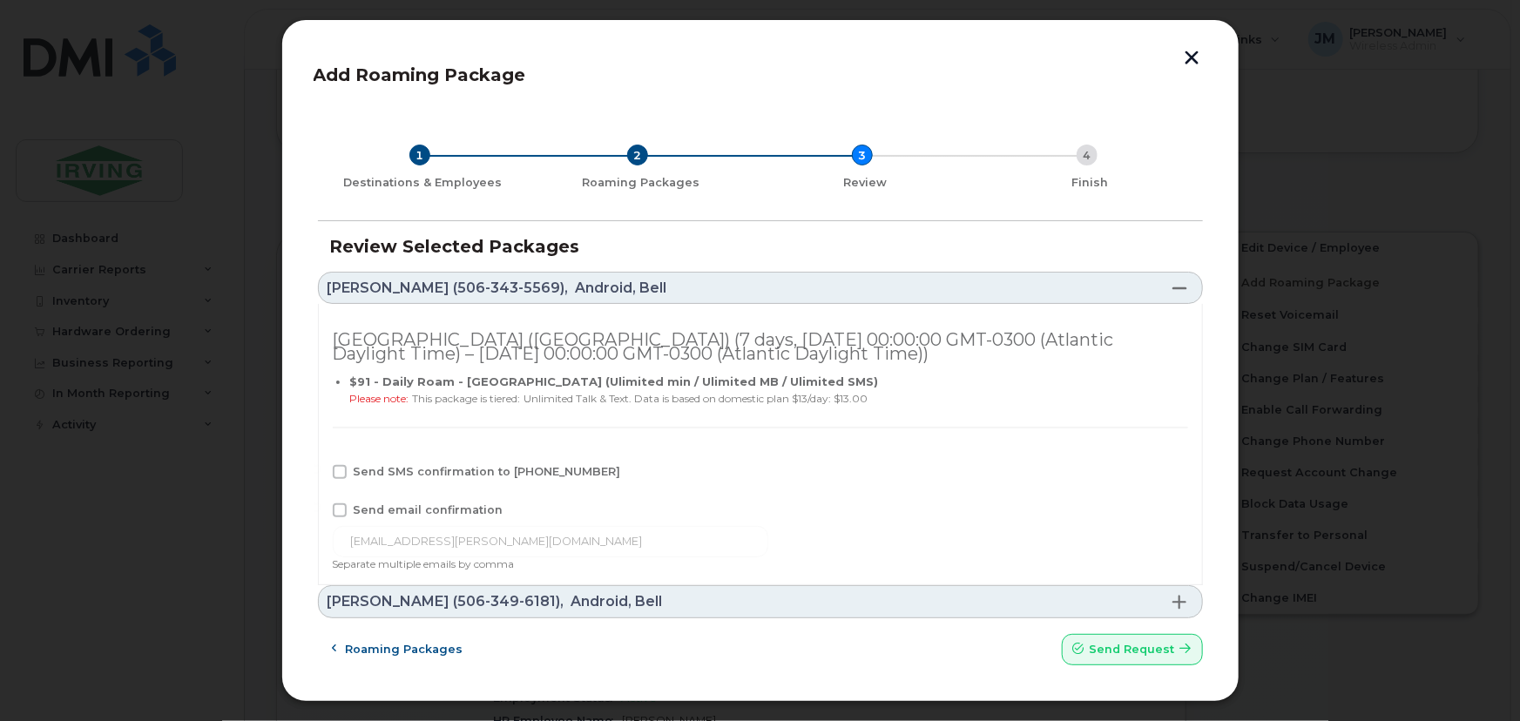
click at [336, 469] on span at bounding box center [340, 472] width 14 height 14
click at [321, 469] on input "Send SMS confirmation to [PHONE_NUMBER]" at bounding box center [316, 469] width 9 height 9
checkbox input "true"
click at [340, 509] on span at bounding box center [340, 511] width 14 height 14
click at [321, 509] on input "Send email confirmation" at bounding box center [316, 508] width 9 height 9
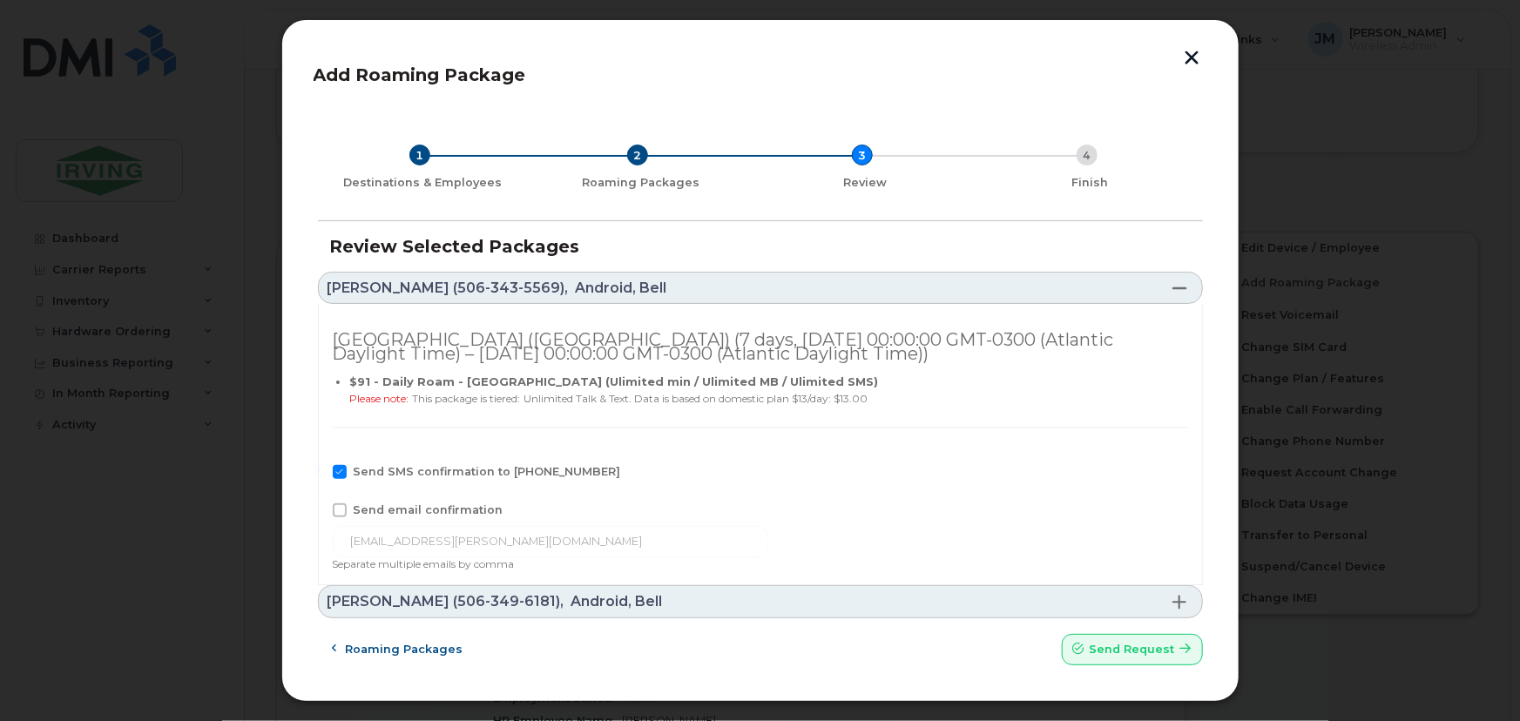
checkbox input "true"
click at [1184, 288] on span at bounding box center [1180, 288] width 14 height 14
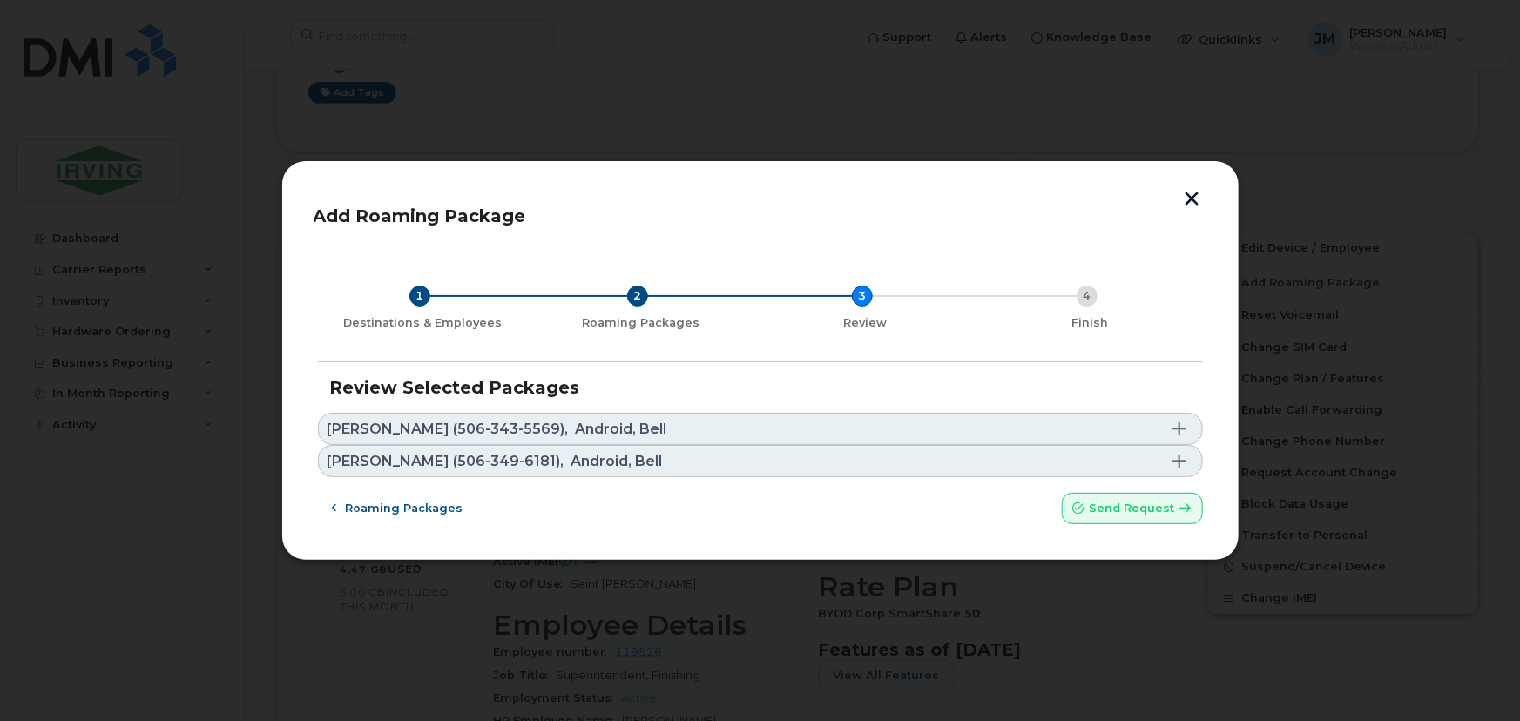
click at [1181, 458] on span at bounding box center [1180, 461] width 14 height 14
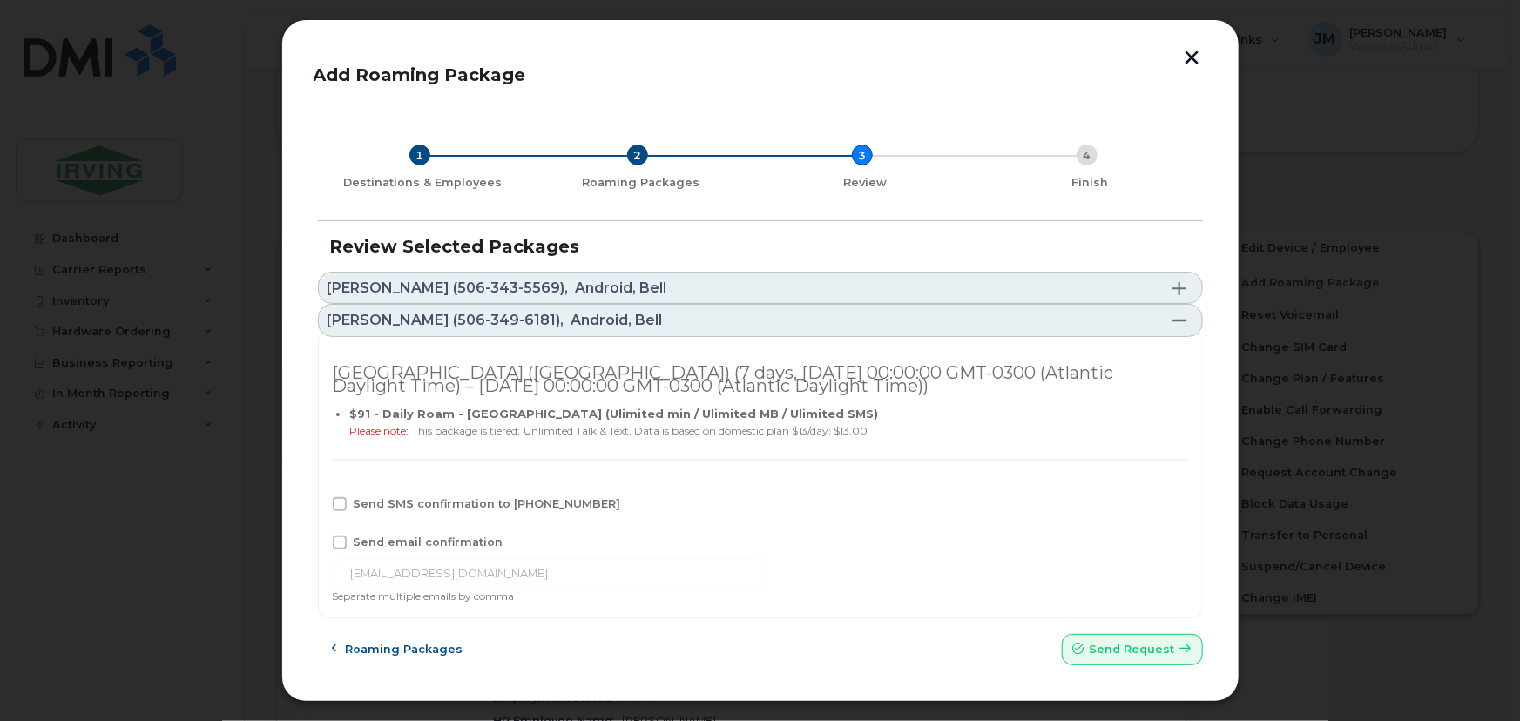
click at [338, 499] on span at bounding box center [340, 504] width 14 height 14
click at [321, 499] on input "Send SMS confirmation to [PHONE_NUMBER]" at bounding box center [316, 501] width 9 height 9
checkbox input "true"
click at [339, 541] on span at bounding box center [340, 543] width 14 height 14
click at [321, 541] on input "Send email confirmation" at bounding box center [316, 540] width 9 height 9
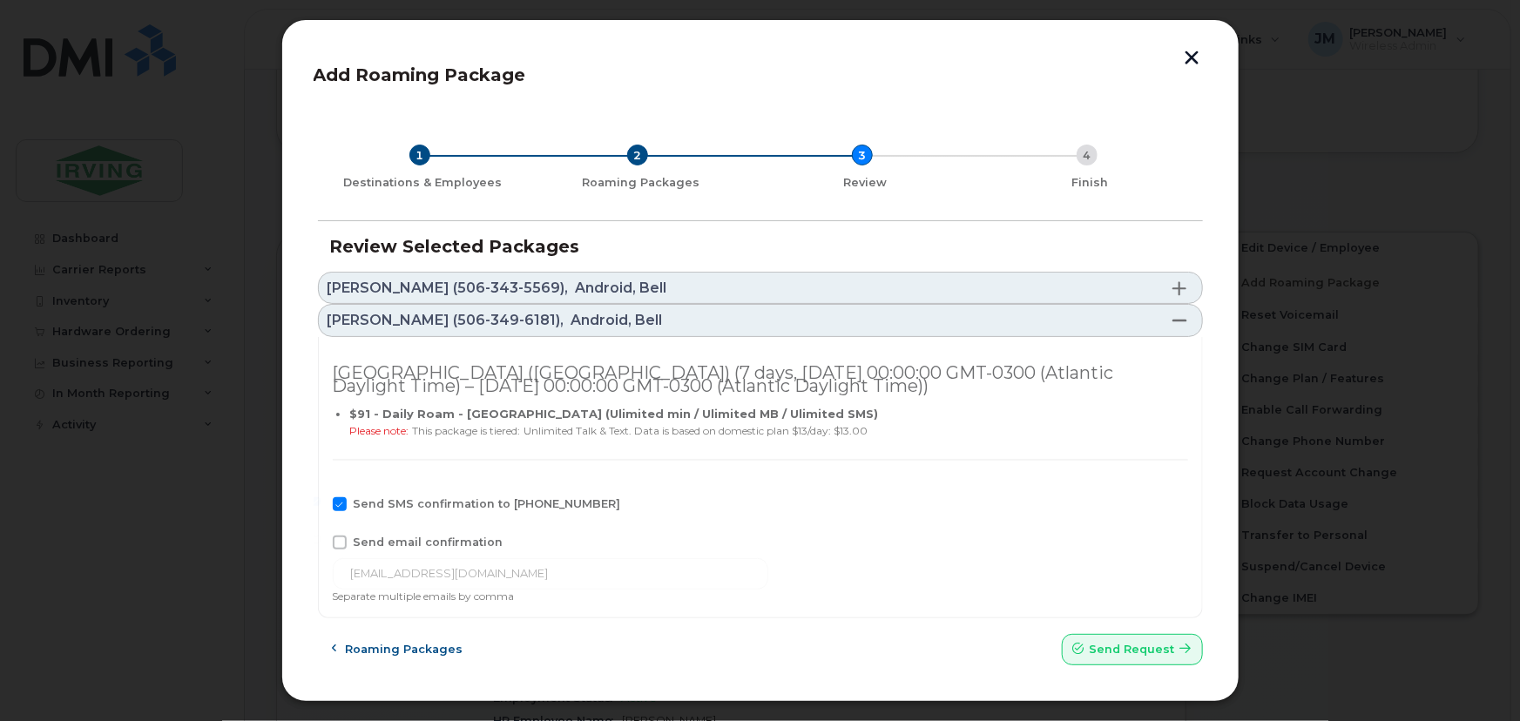
checkbox input "true"
click at [1150, 654] on span "Send request" at bounding box center [1132, 649] width 85 height 17
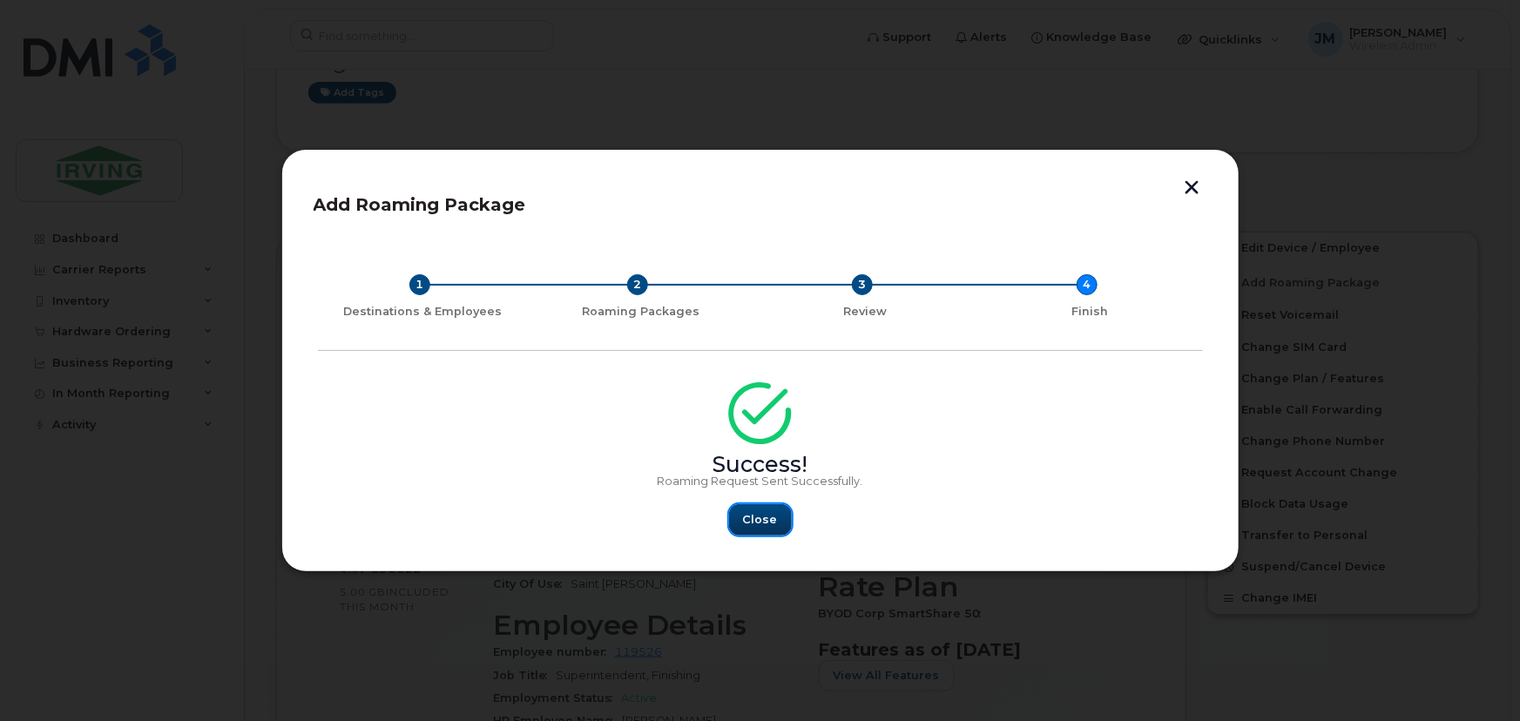
click at [767, 525] on span "Close" at bounding box center [760, 519] width 35 height 17
